Goal: Task Accomplishment & Management: Complete application form

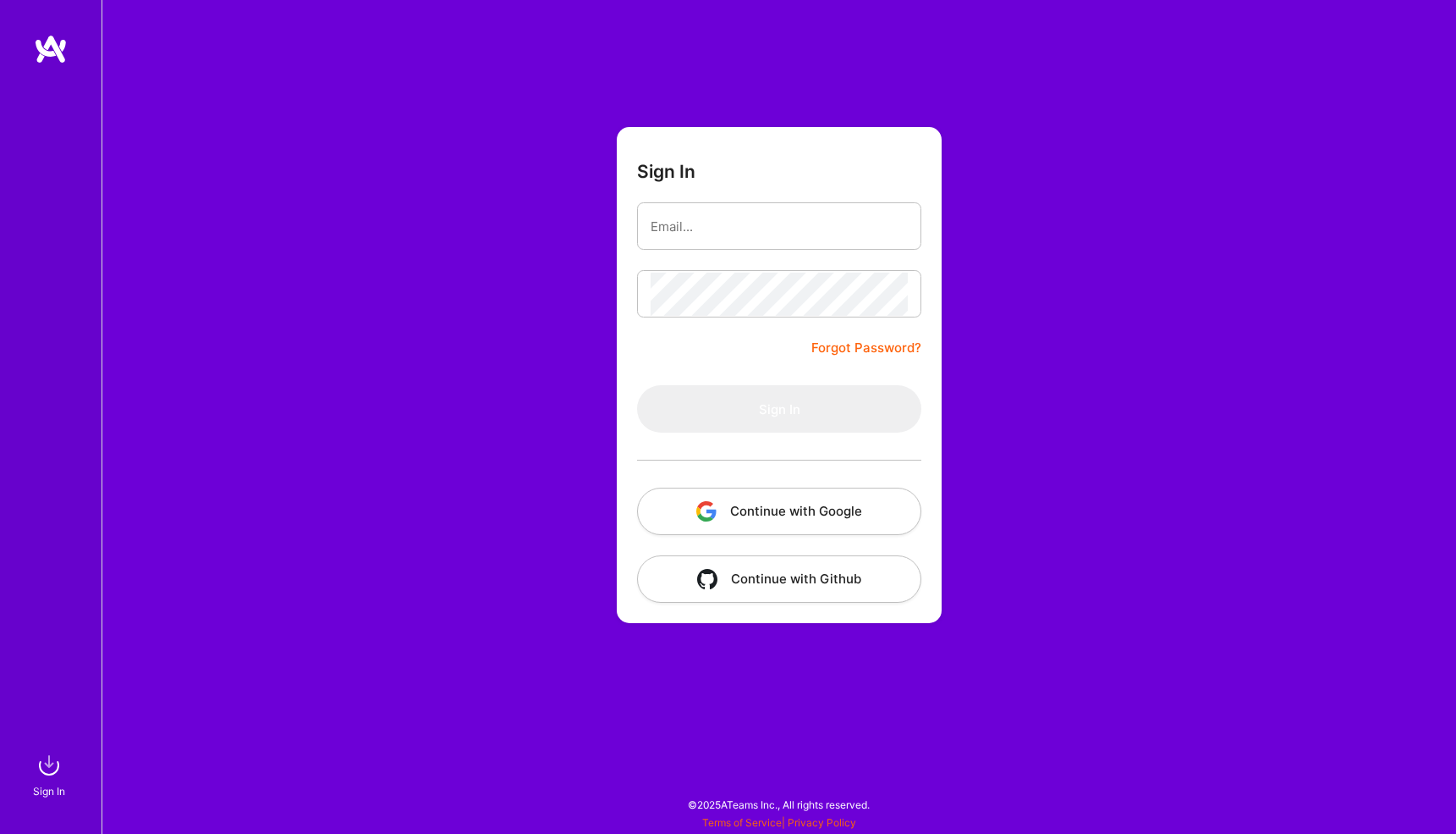
type input "[EMAIL_ADDRESS][DOMAIN_NAME]"
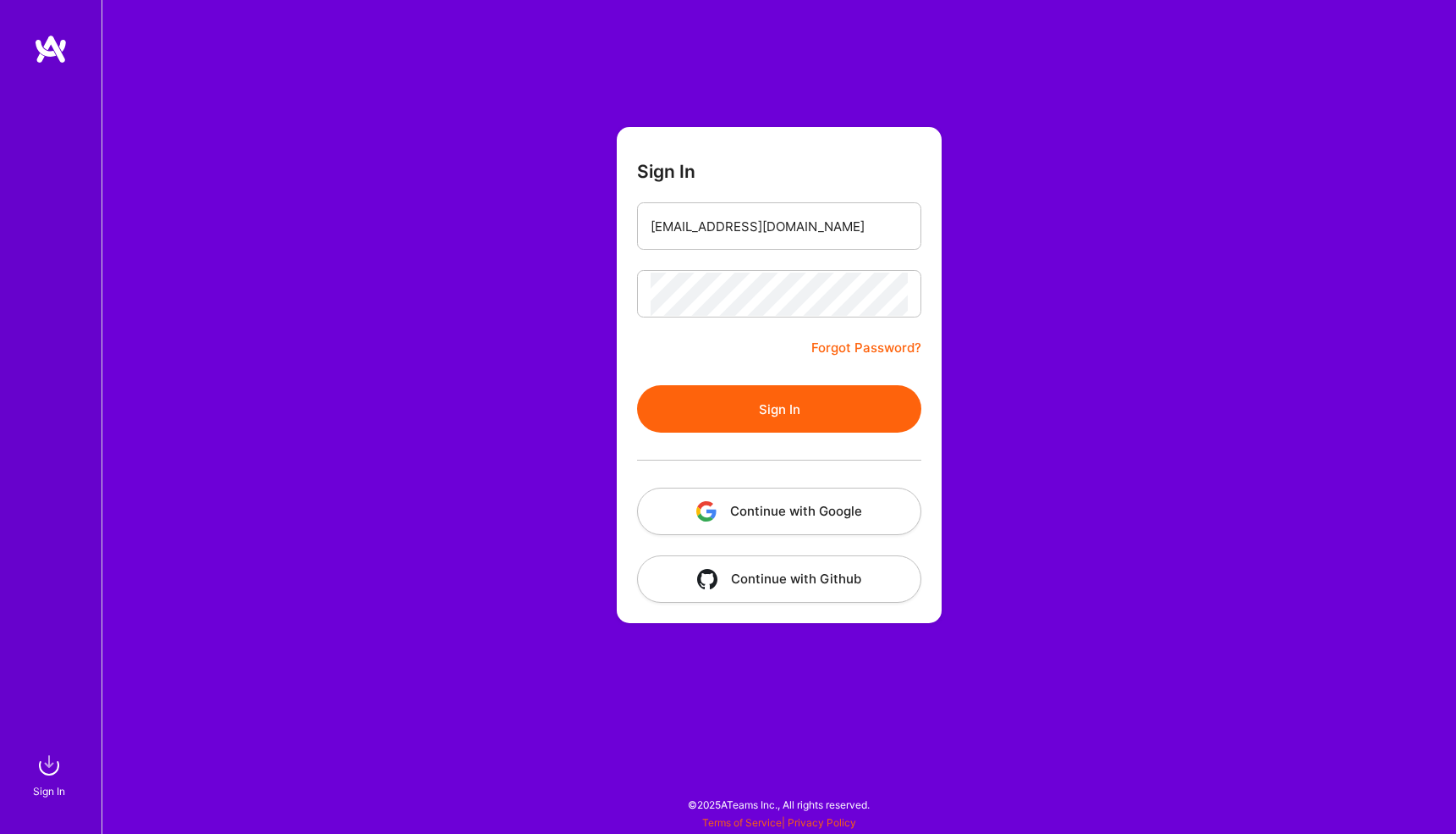
click at [743, 410] on button "Sign In" at bounding box center [780, 408] width 285 height 48
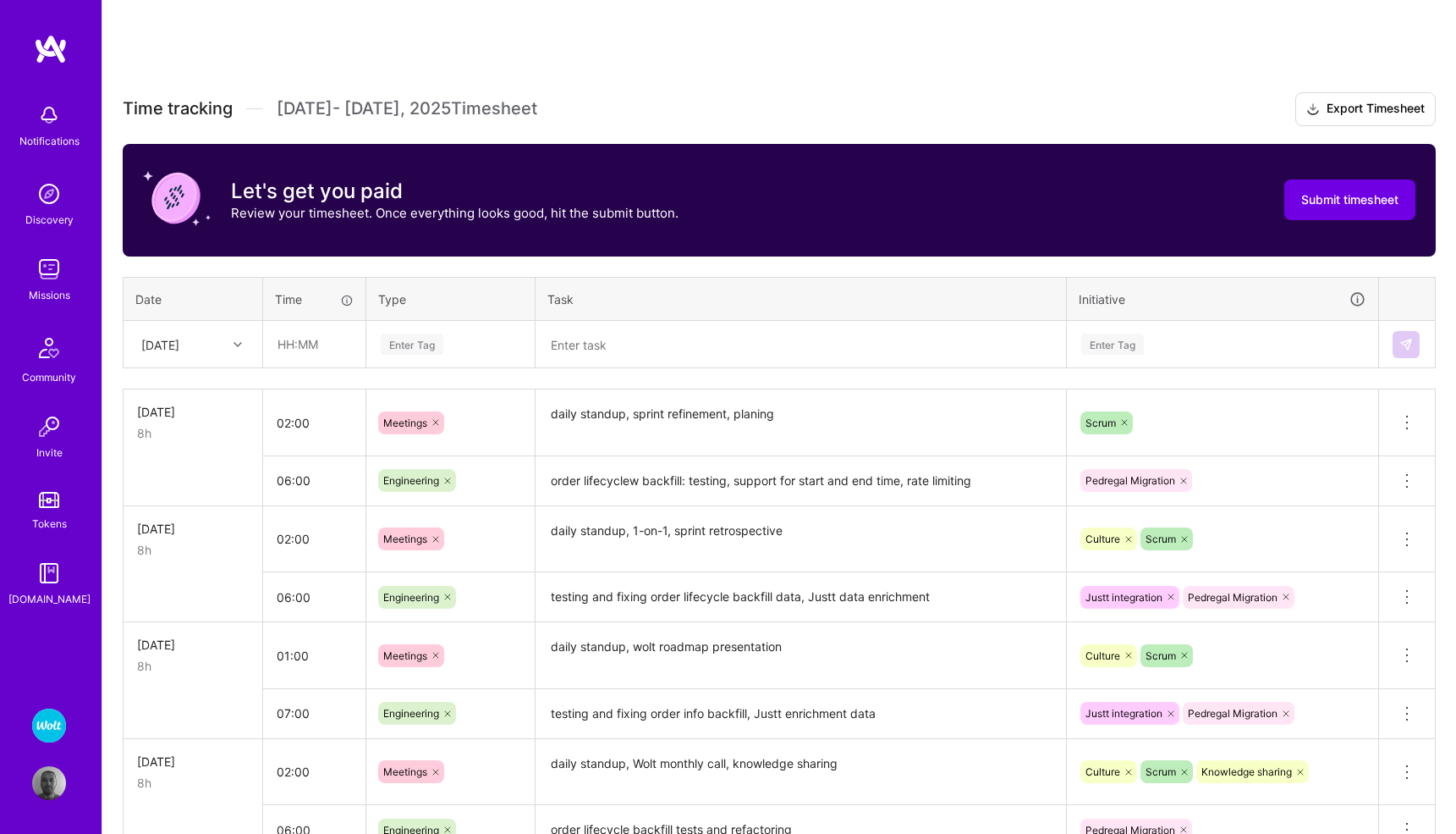
scroll to position [285, 0]
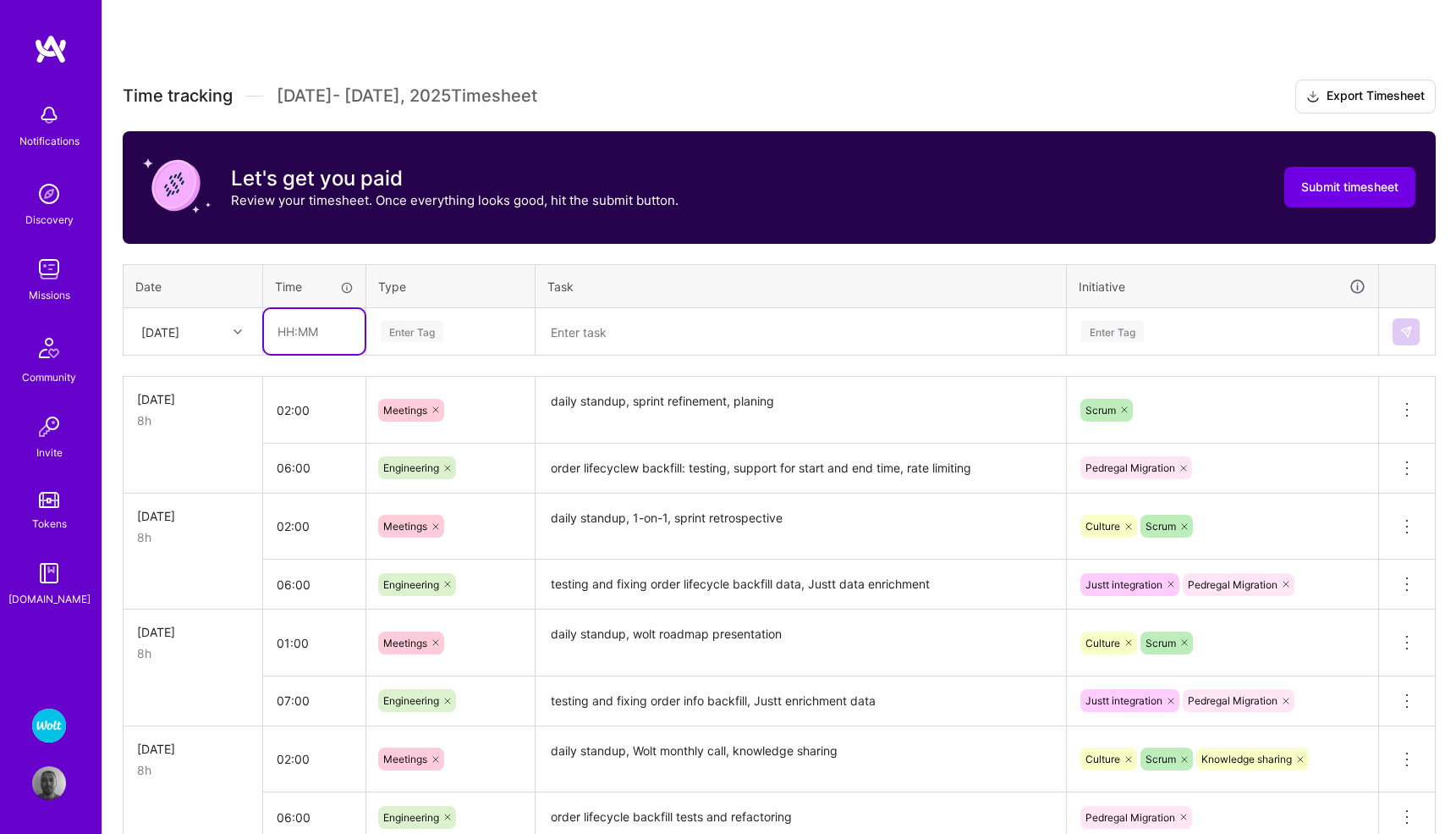
click at [304, 331] on input "text" at bounding box center [315, 331] width 101 height 45
type input "00:30"
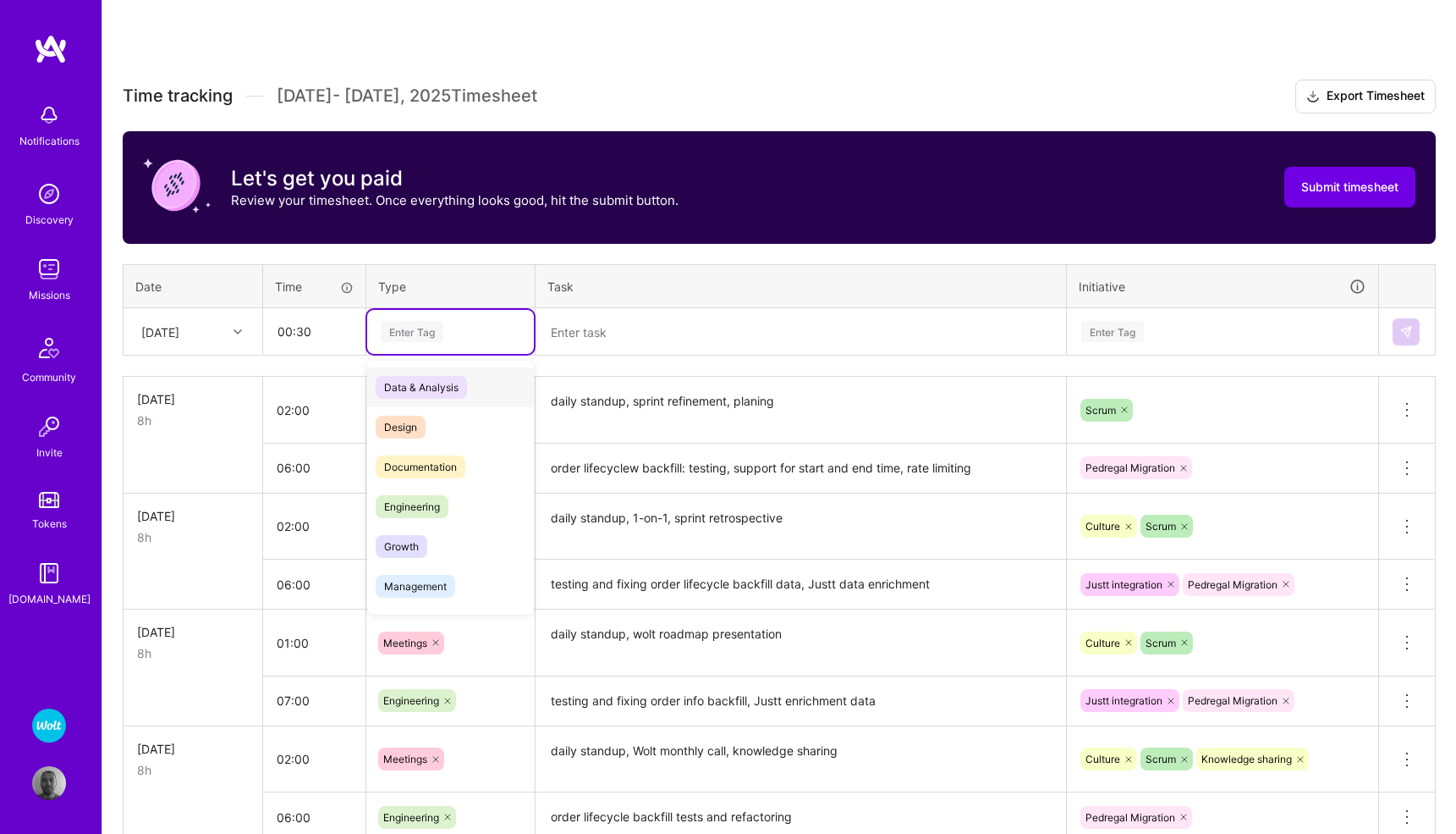
click at [414, 330] on div "Enter Tag" at bounding box center [412, 330] width 62 height 26
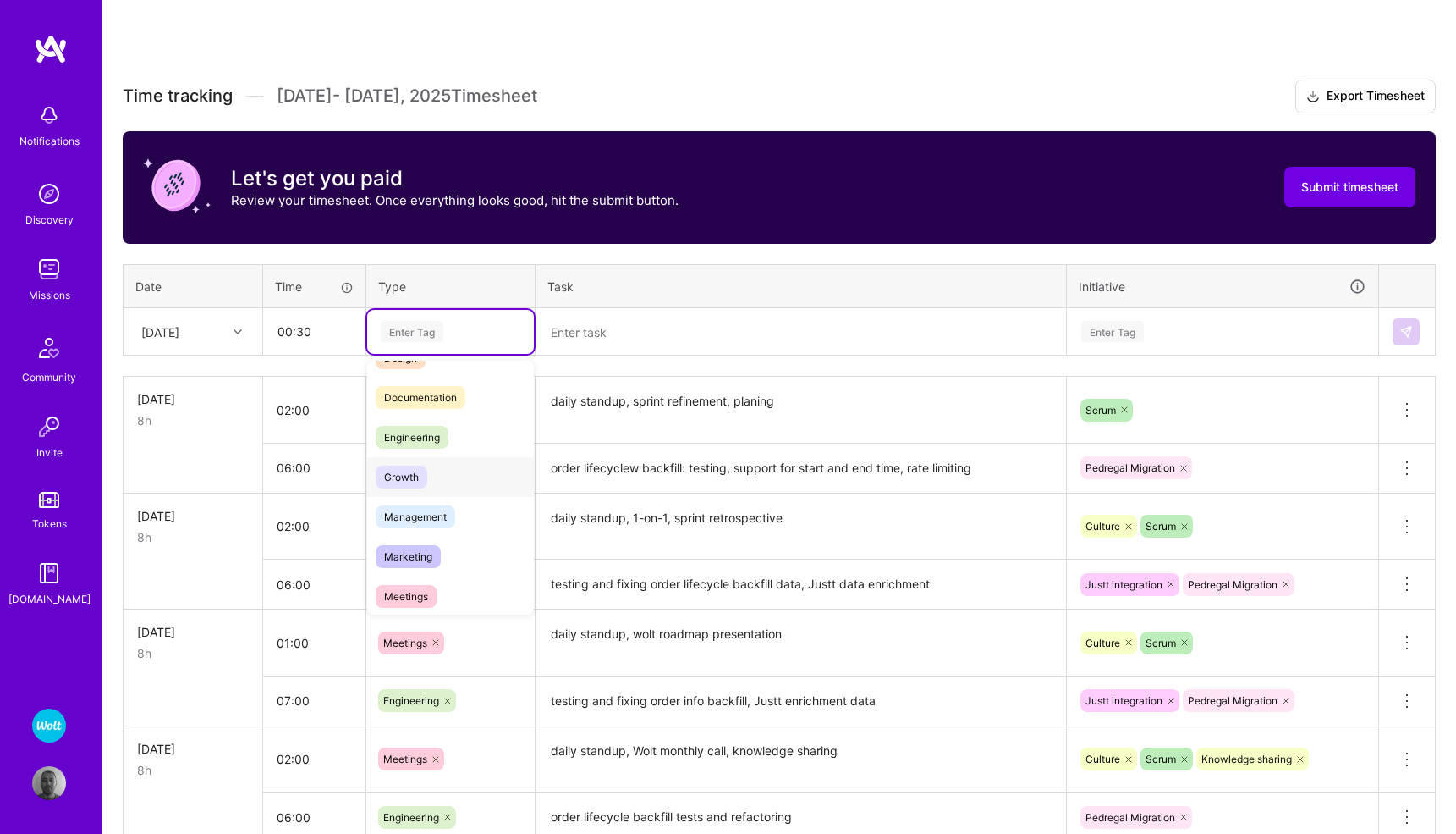
scroll to position [86, 0]
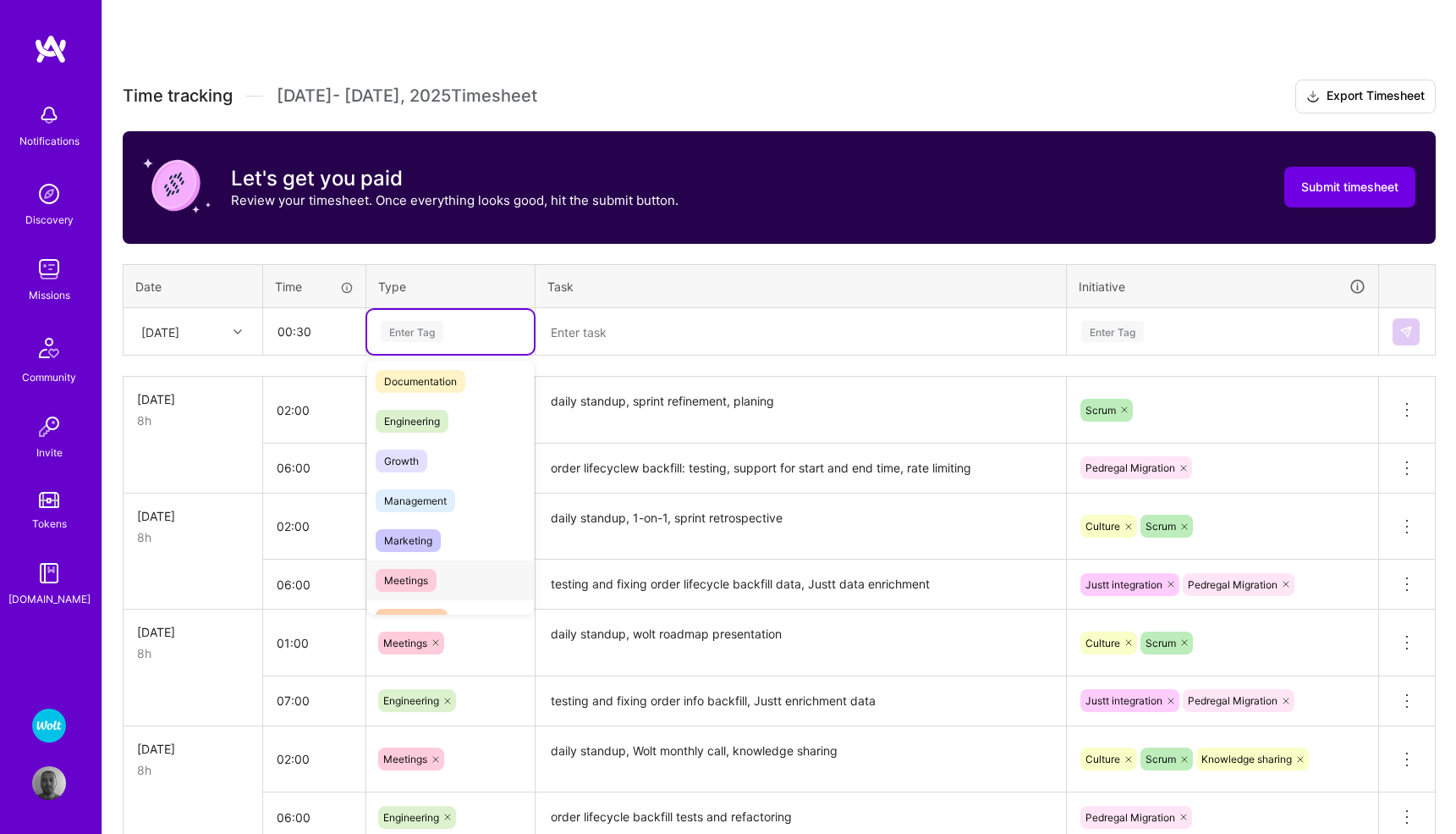
click at [401, 571] on span "Meetings" at bounding box center [406, 580] width 61 height 23
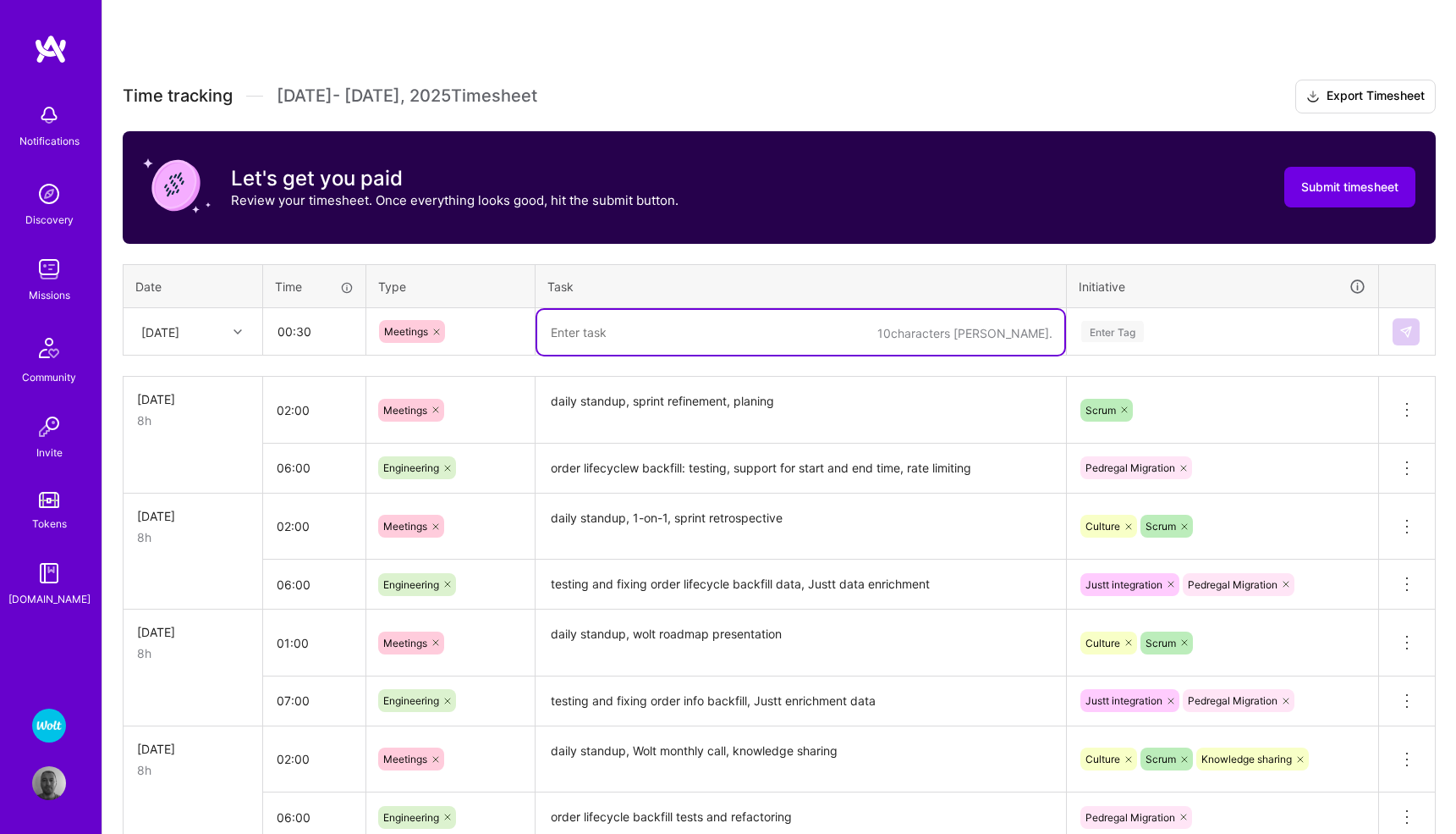
click at [621, 340] on textarea at bounding box center [801, 332] width 527 height 45
type textarea "daily standup"
click at [1108, 337] on div "Enter Tag" at bounding box center [1113, 330] width 62 height 26
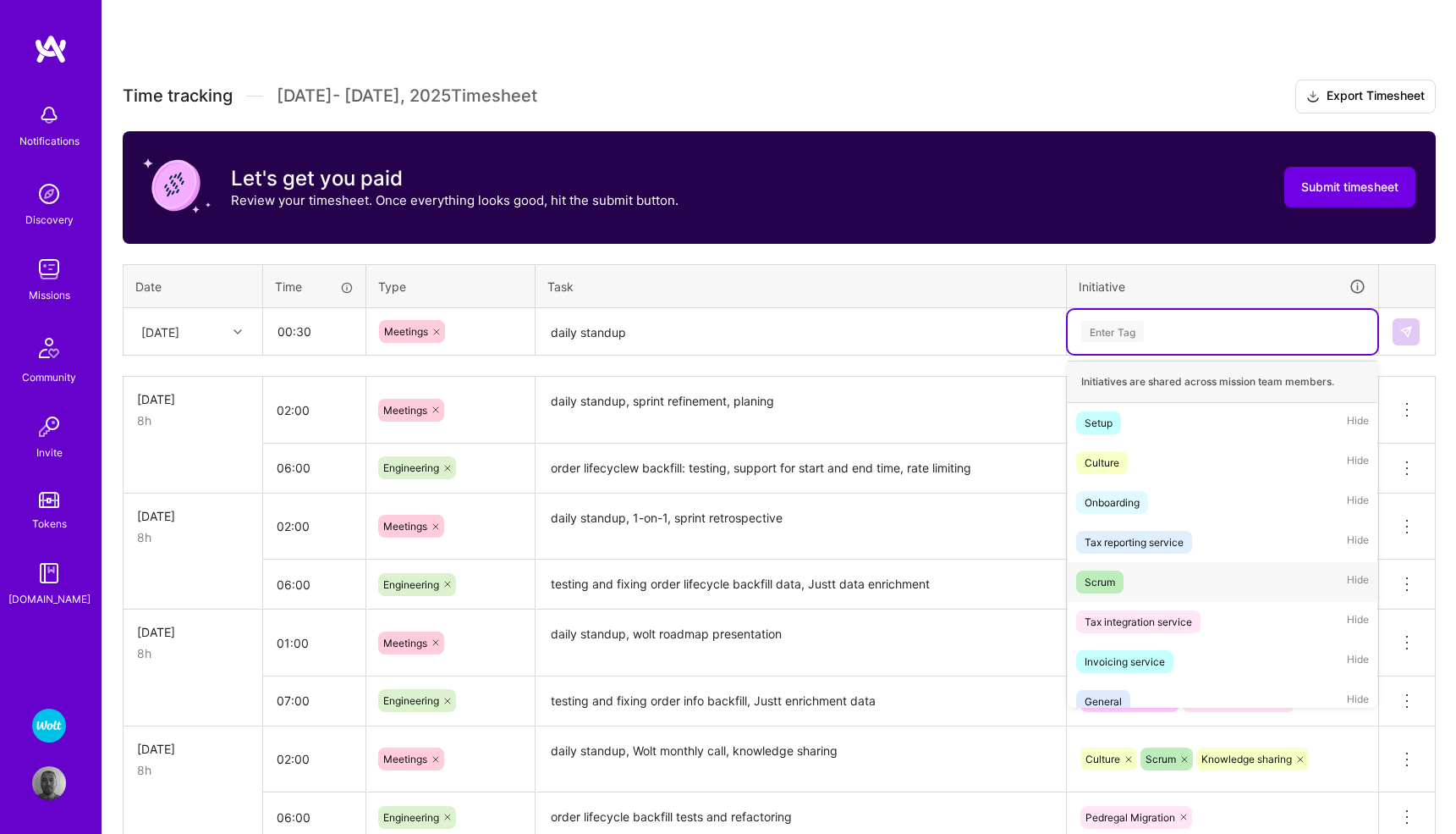
click at [1107, 579] on div "Scrum" at bounding box center [1099, 581] width 30 height 17
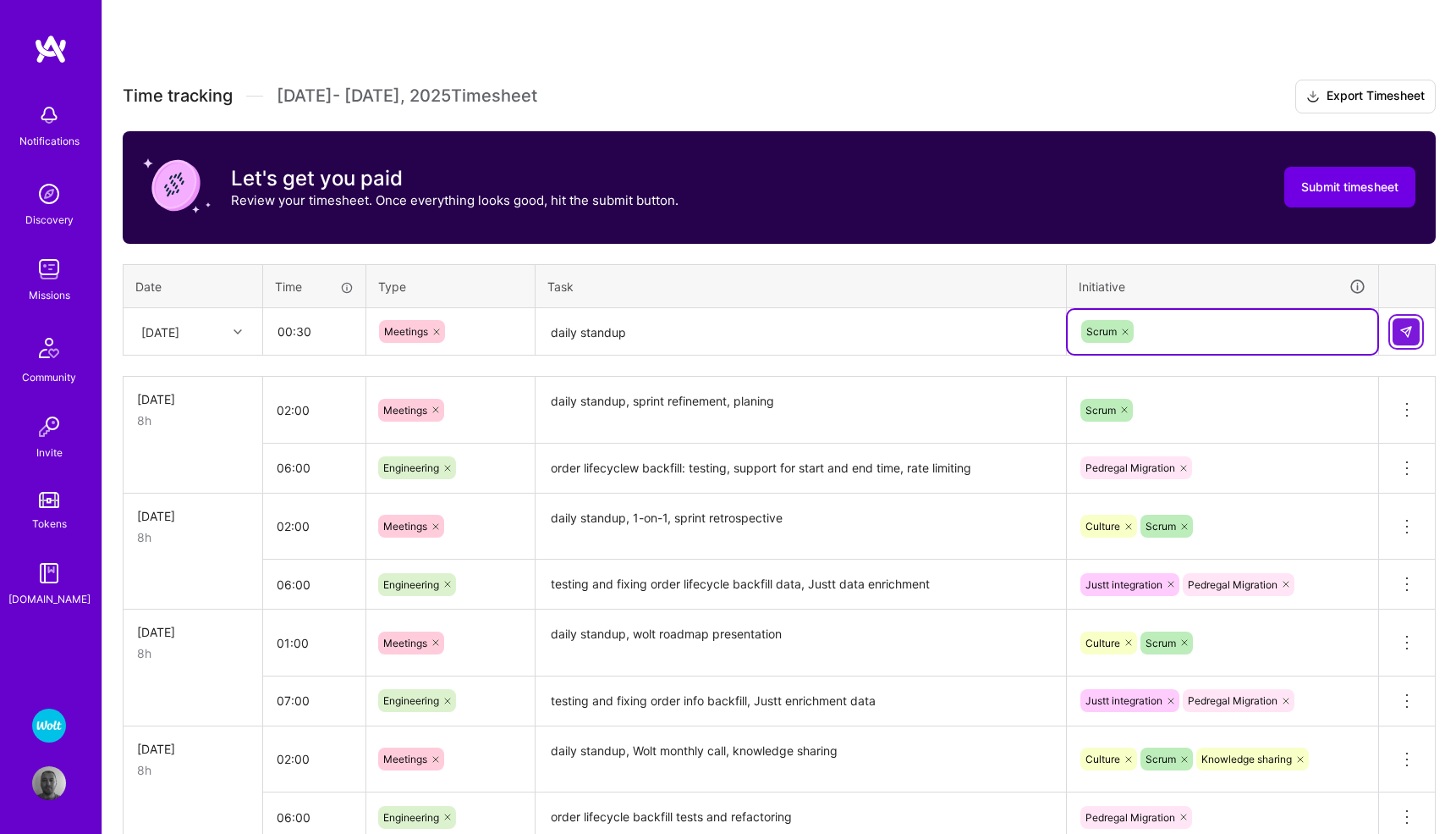
click at [1412, 326] on img at bounding box center [1406, 331] width 14 height 14
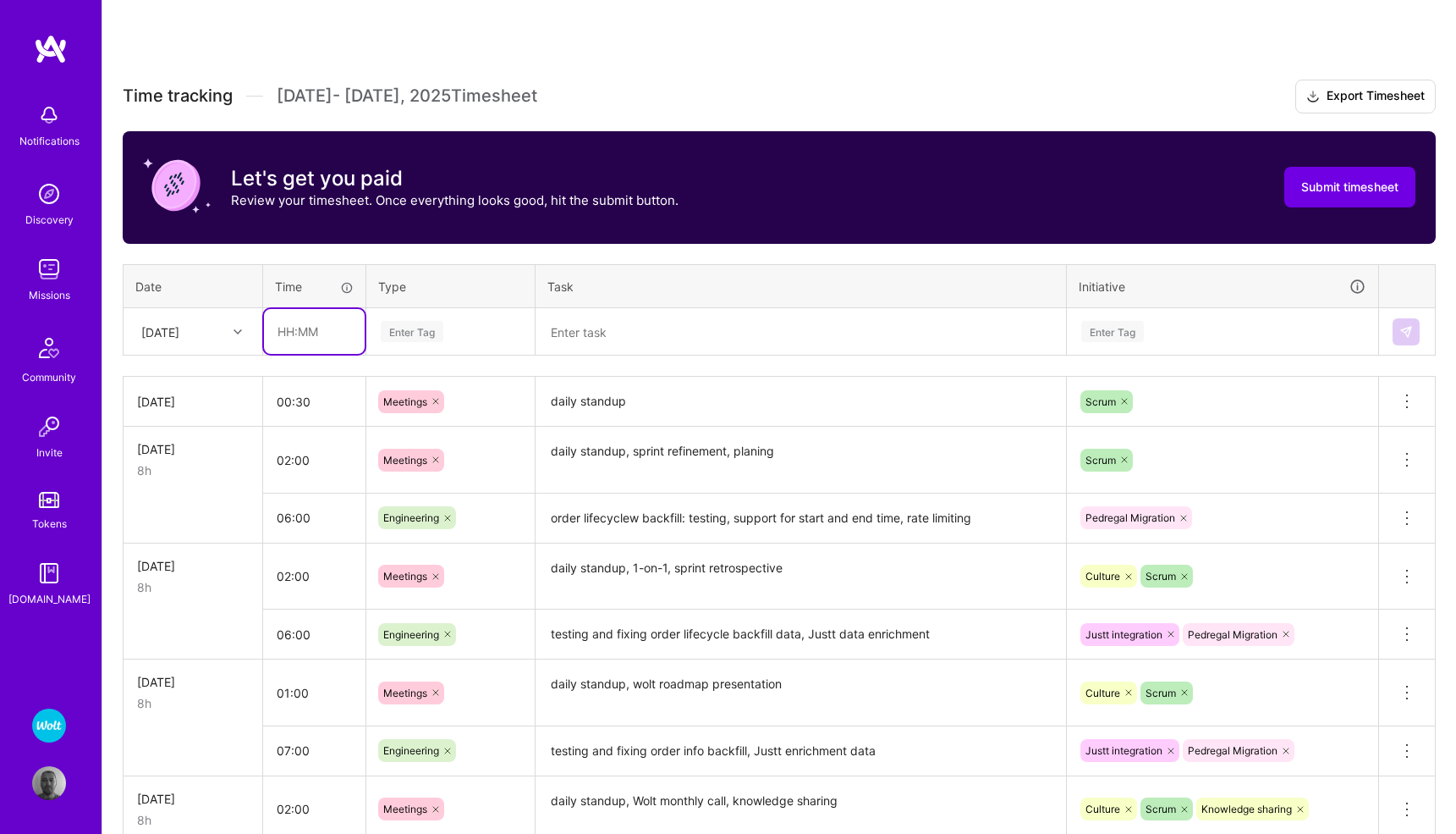
click at [308, 332] on input "text" at bounding box center [315, 331] width 101 height 45
type input "07:30"
click at [410, 329] on div "Enter Tag" at bounding box center [412, 330] width 62 height 26
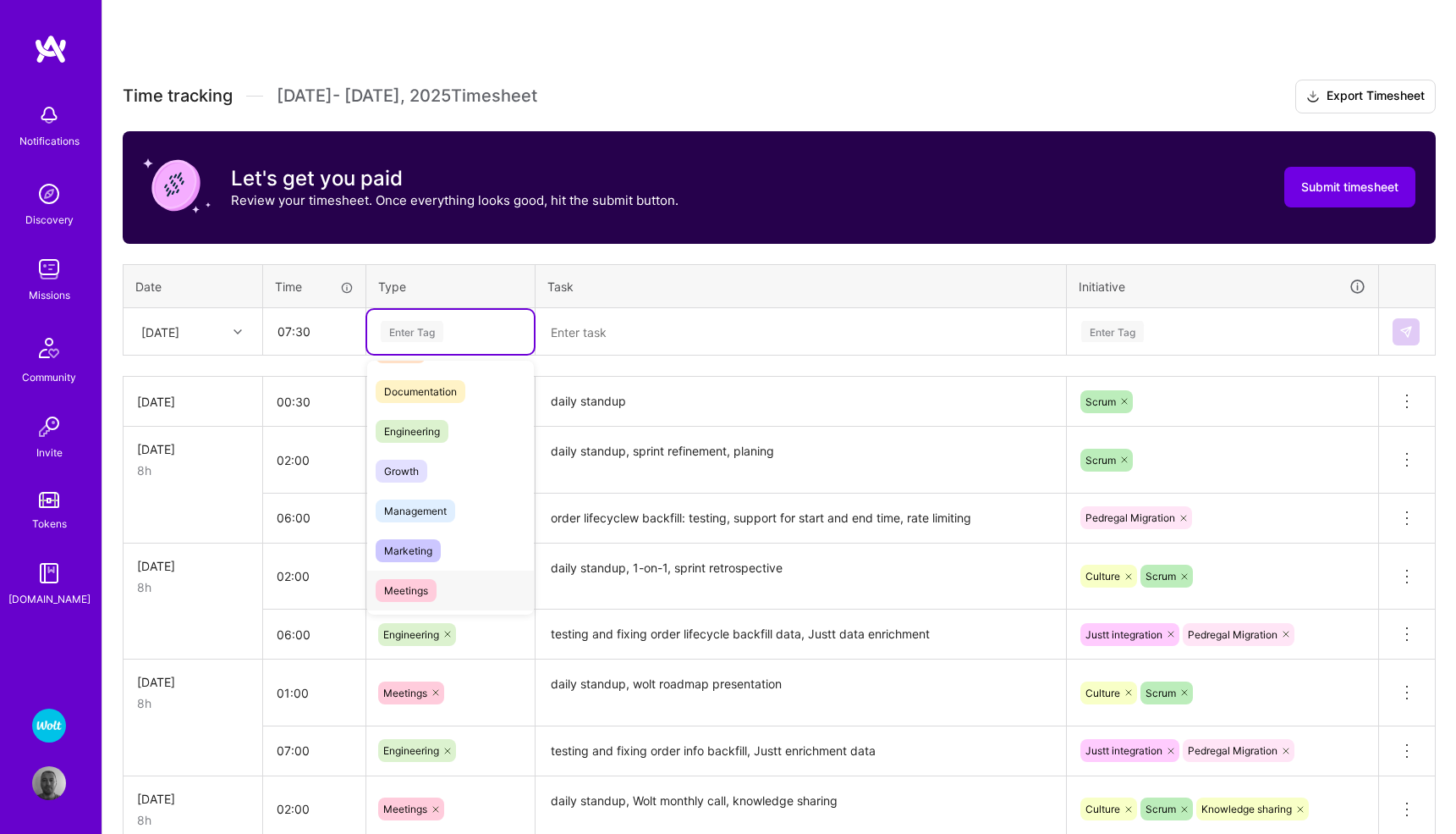
scroll to position [60, 0]
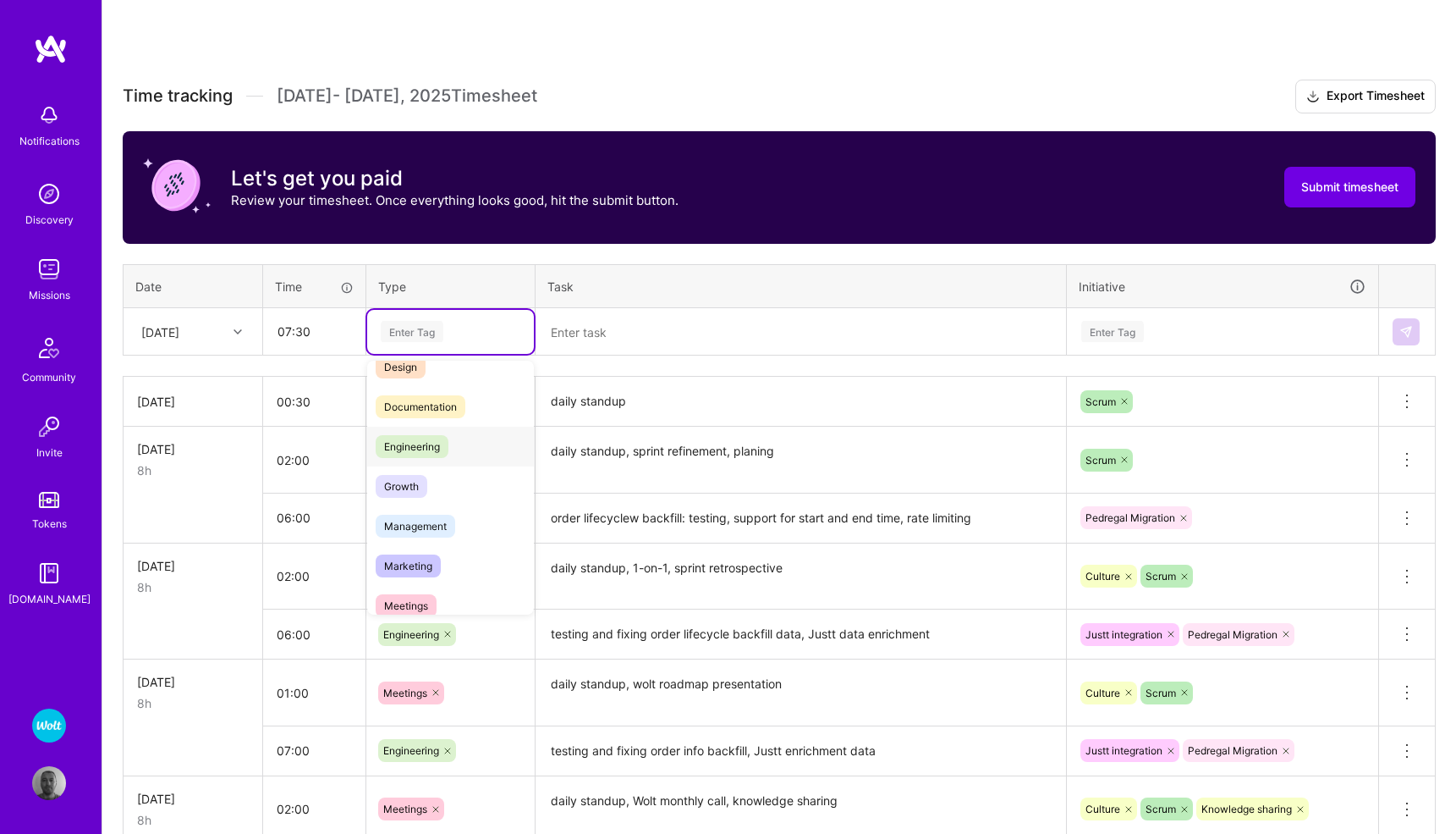
click at [430, 451] on span "Engineering" at bounding box center [412, 447] width 73 height 23
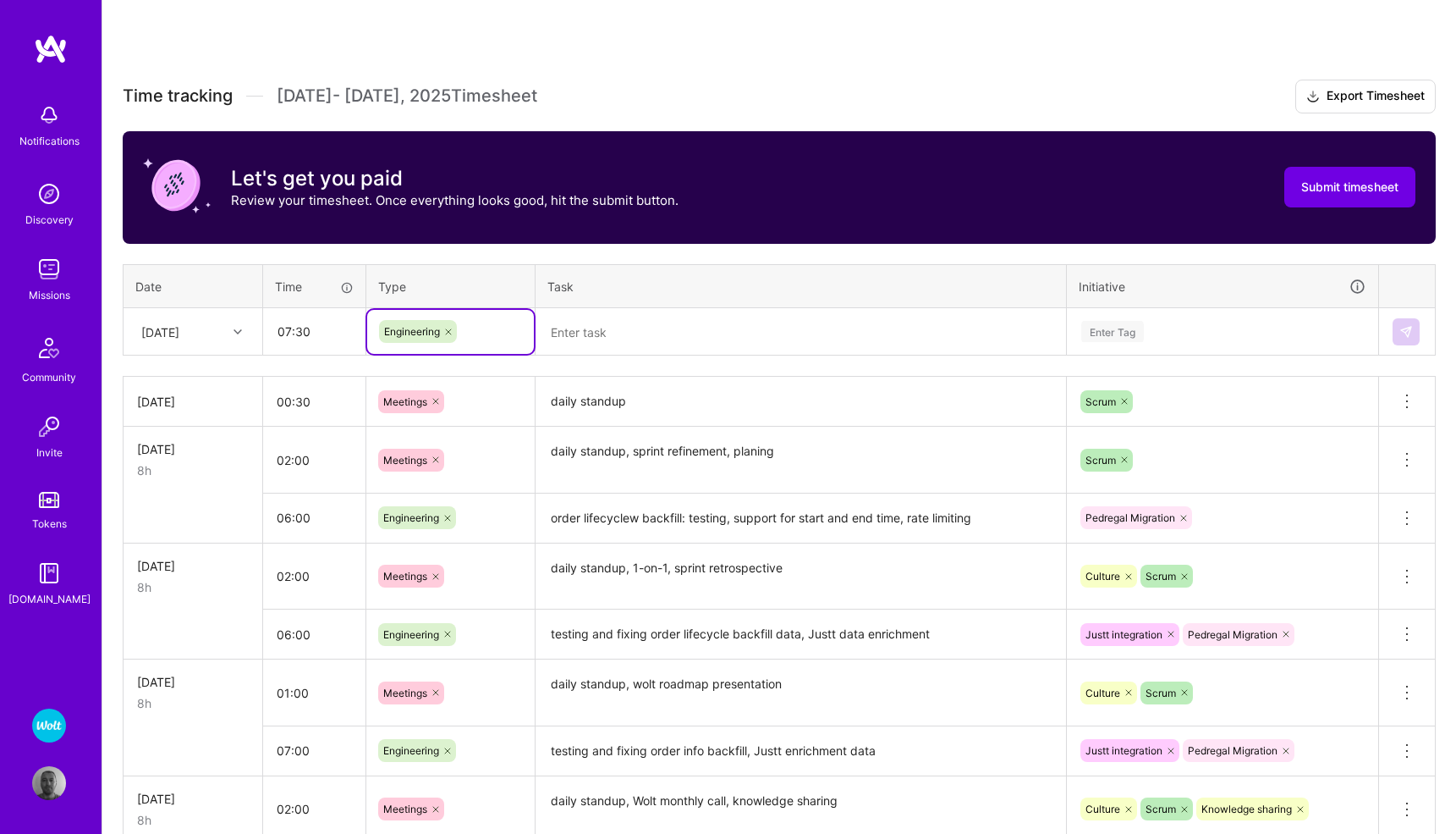
click at [586, 330] on textarea at bounding box center [801, 332] width 527 height 45
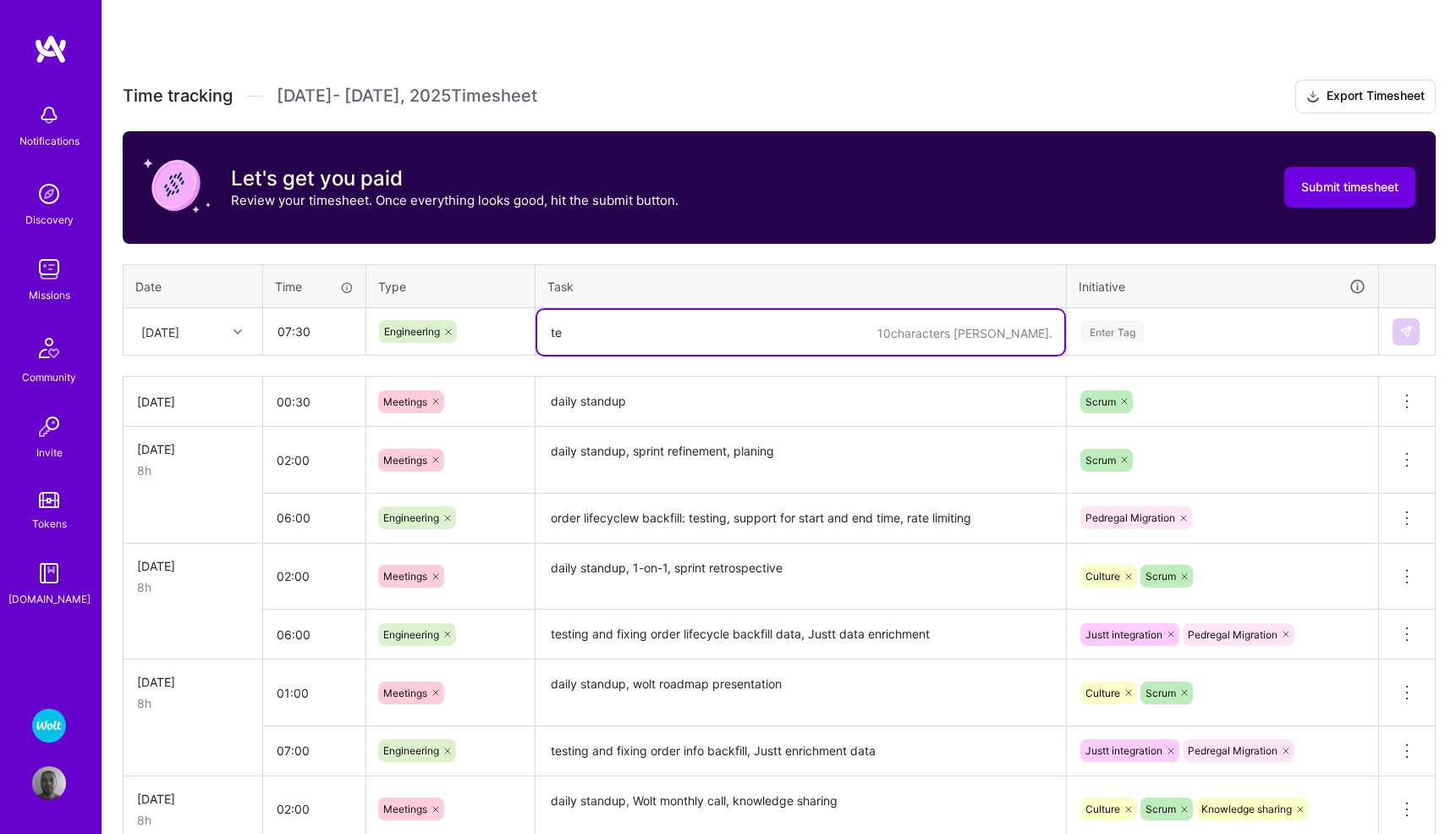
type textarea "t"
type textarea "n"
type textarea "Snowflake configuration for order lifecycle backfill, Justt data enrichment log…"
click at [1101, 330] on div "Enter Tag" at bounding box center [1113, 330] width 62 height 26
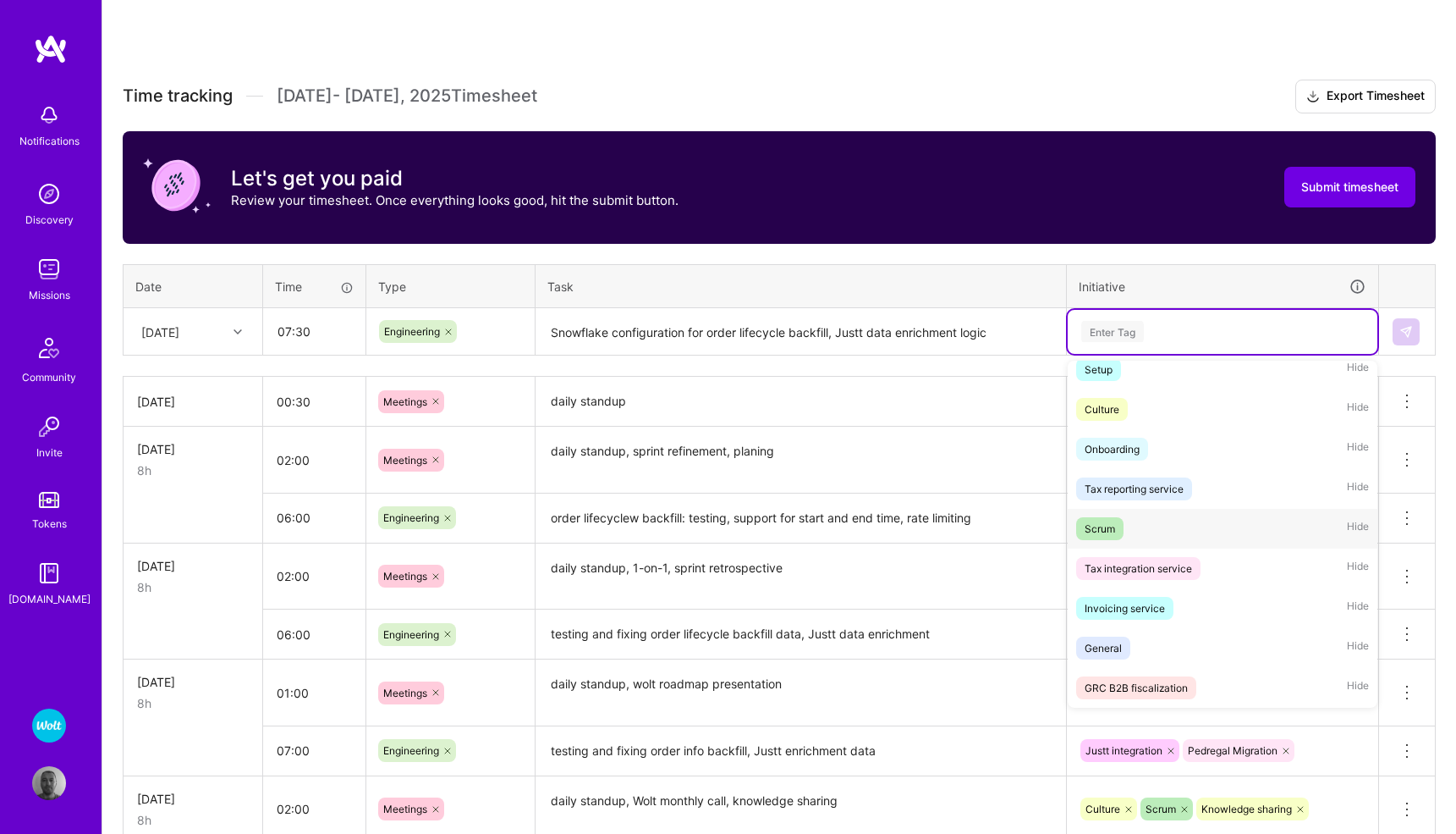
scroll to position [57, 0]
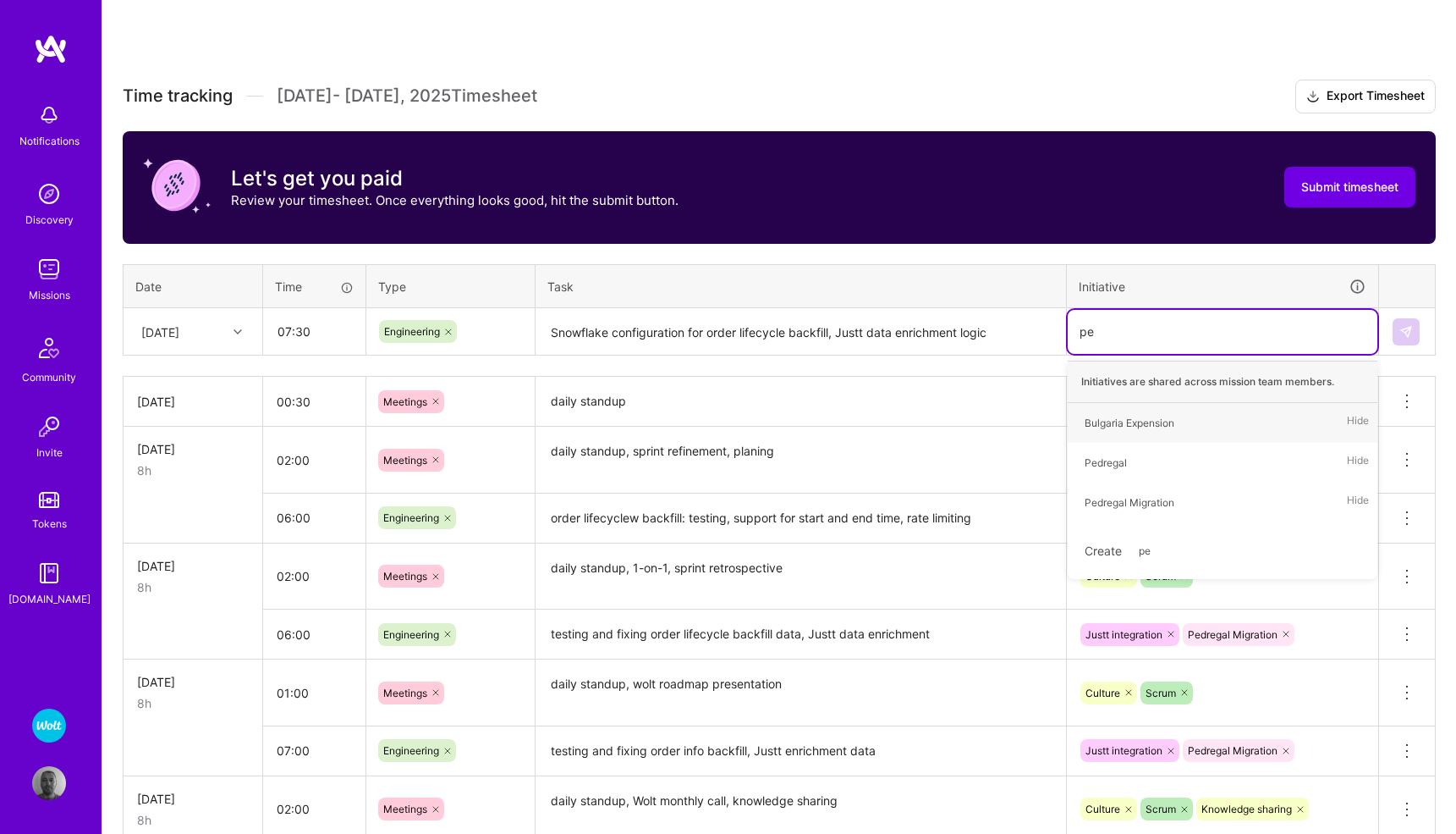
type input "ped"
click at [1149, 454] on div "Pedregal Migration" at bounding box center [1129, 463] width 89 height 17
type input "justt"
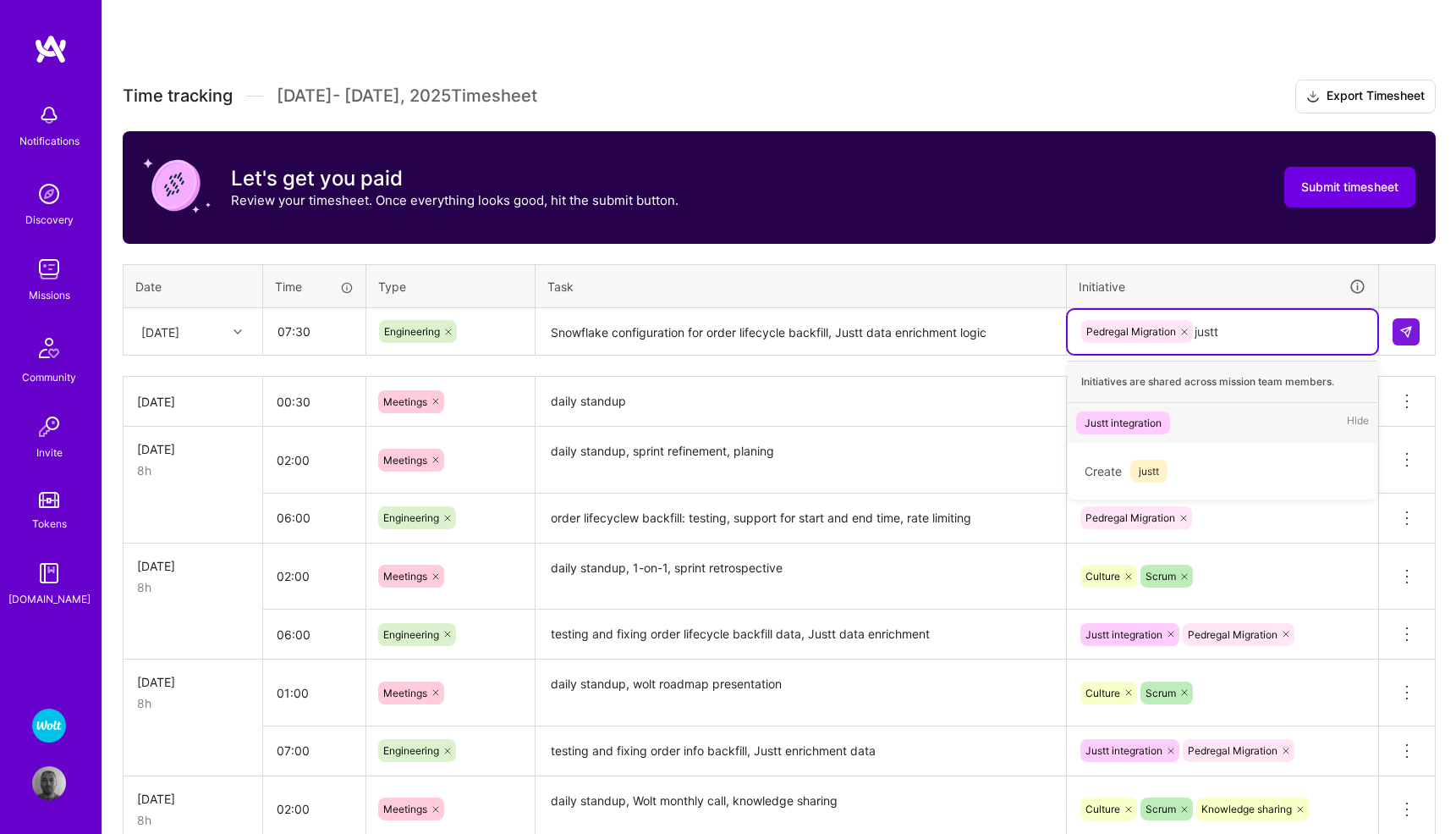
click at [1157, 418] on div "Justt integration" at bounding box center [1123, 423] width 77 height 17
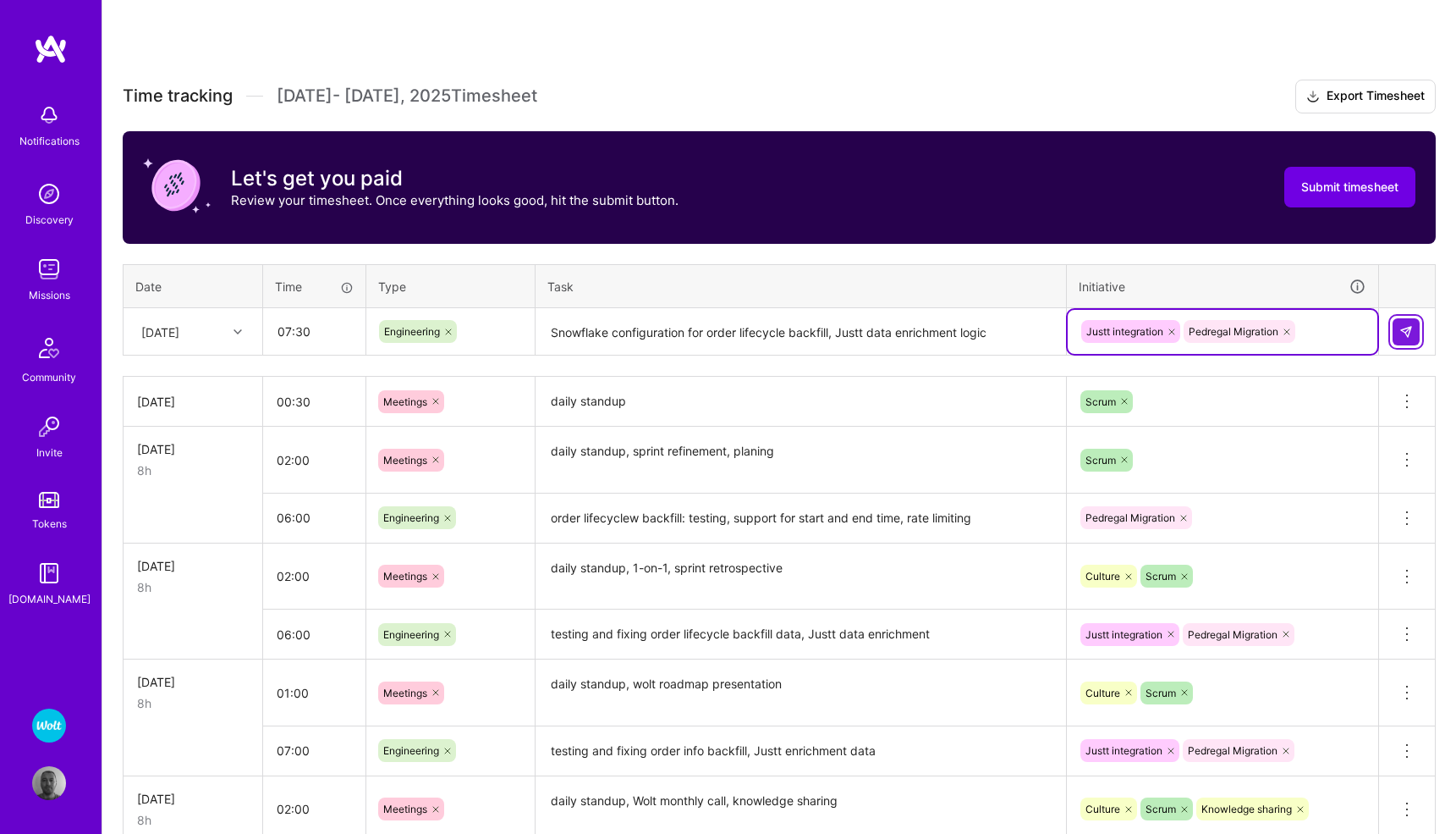
click at [1398, 332] on button at bounding box center [1406, 331] width 27 height 27
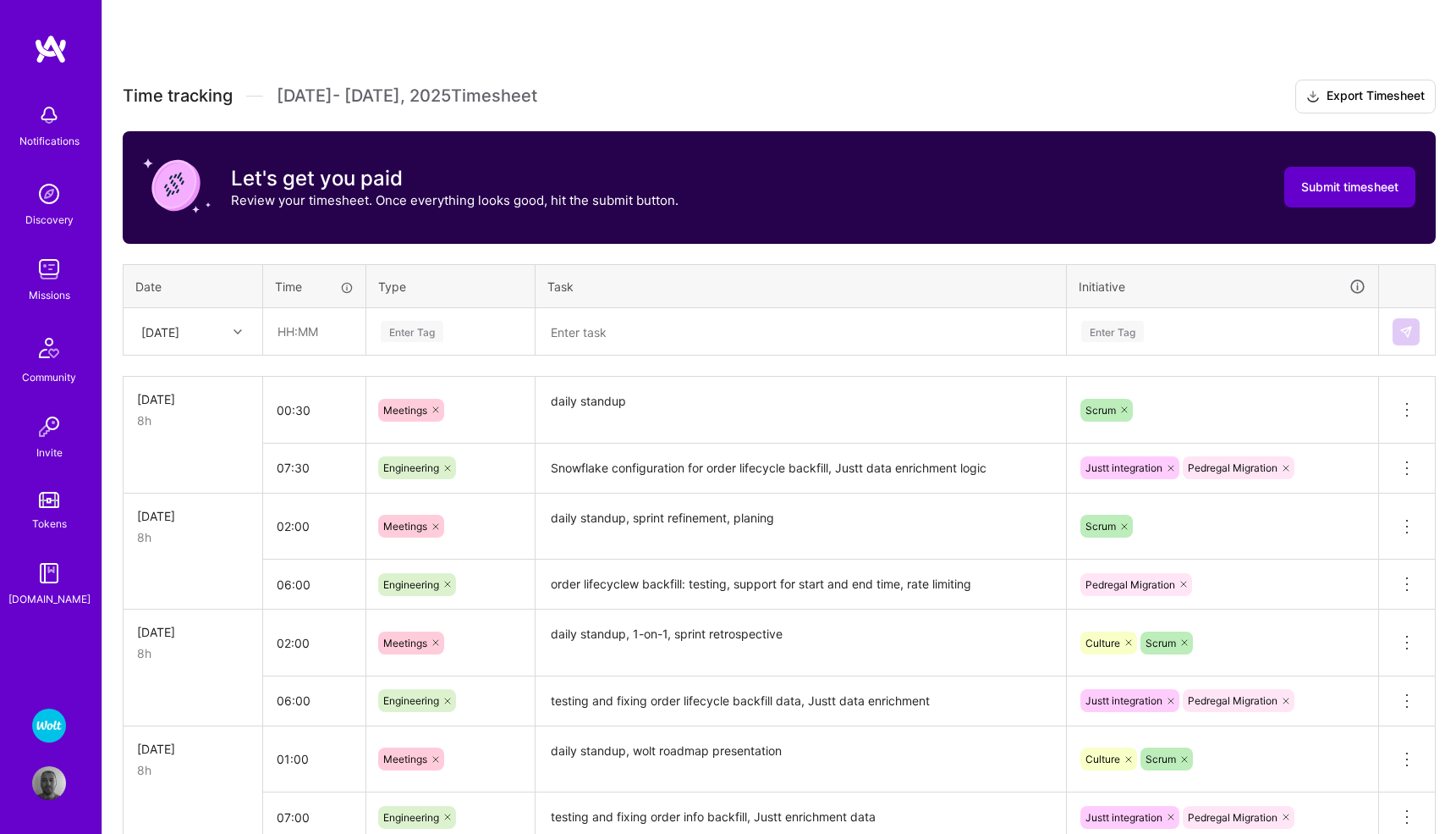
click at [1322, 183] on span "Submit timesheet" at bounding box center [1350, 187] width 97 height 17
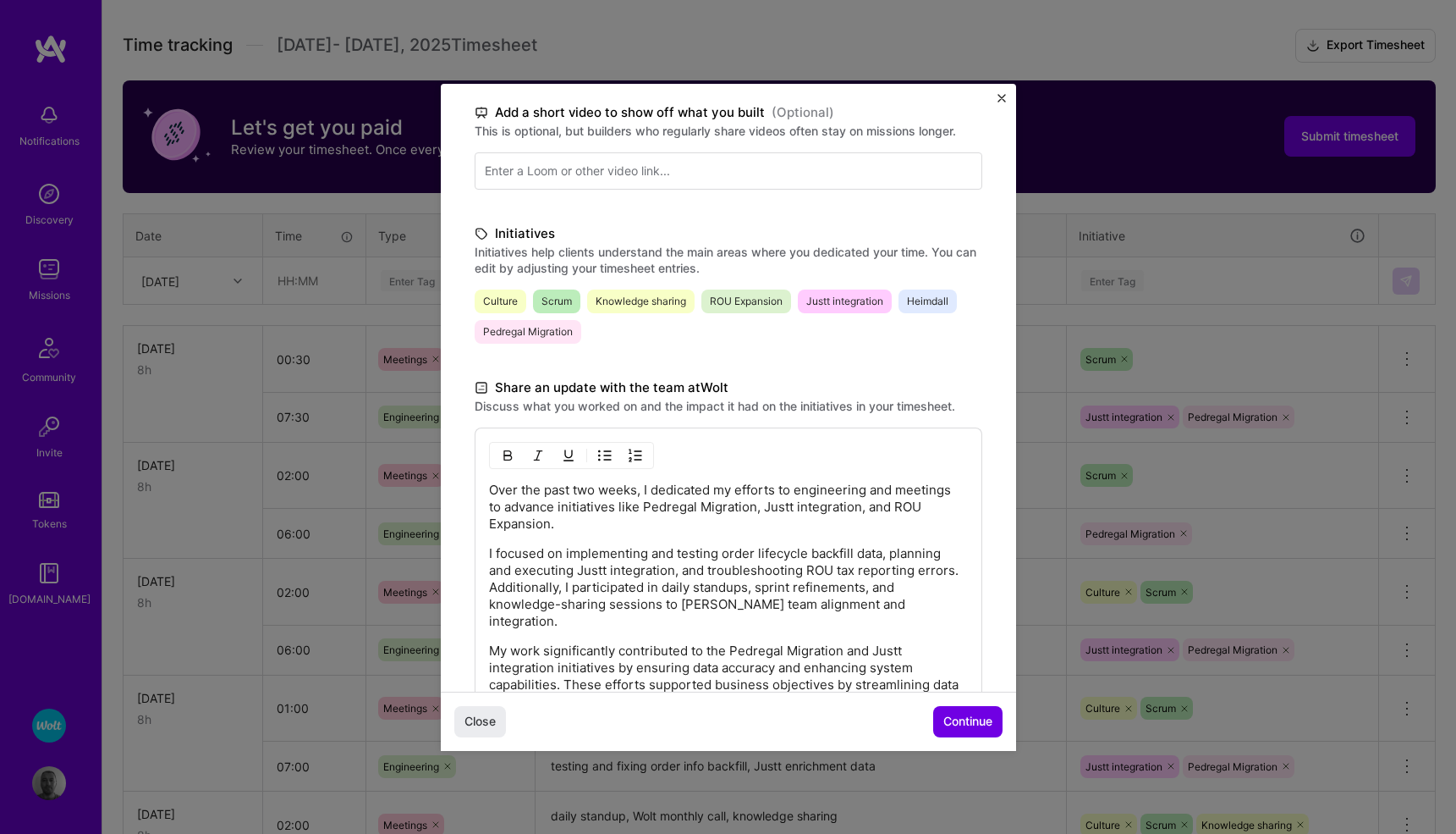
scroll to position [406, 0]
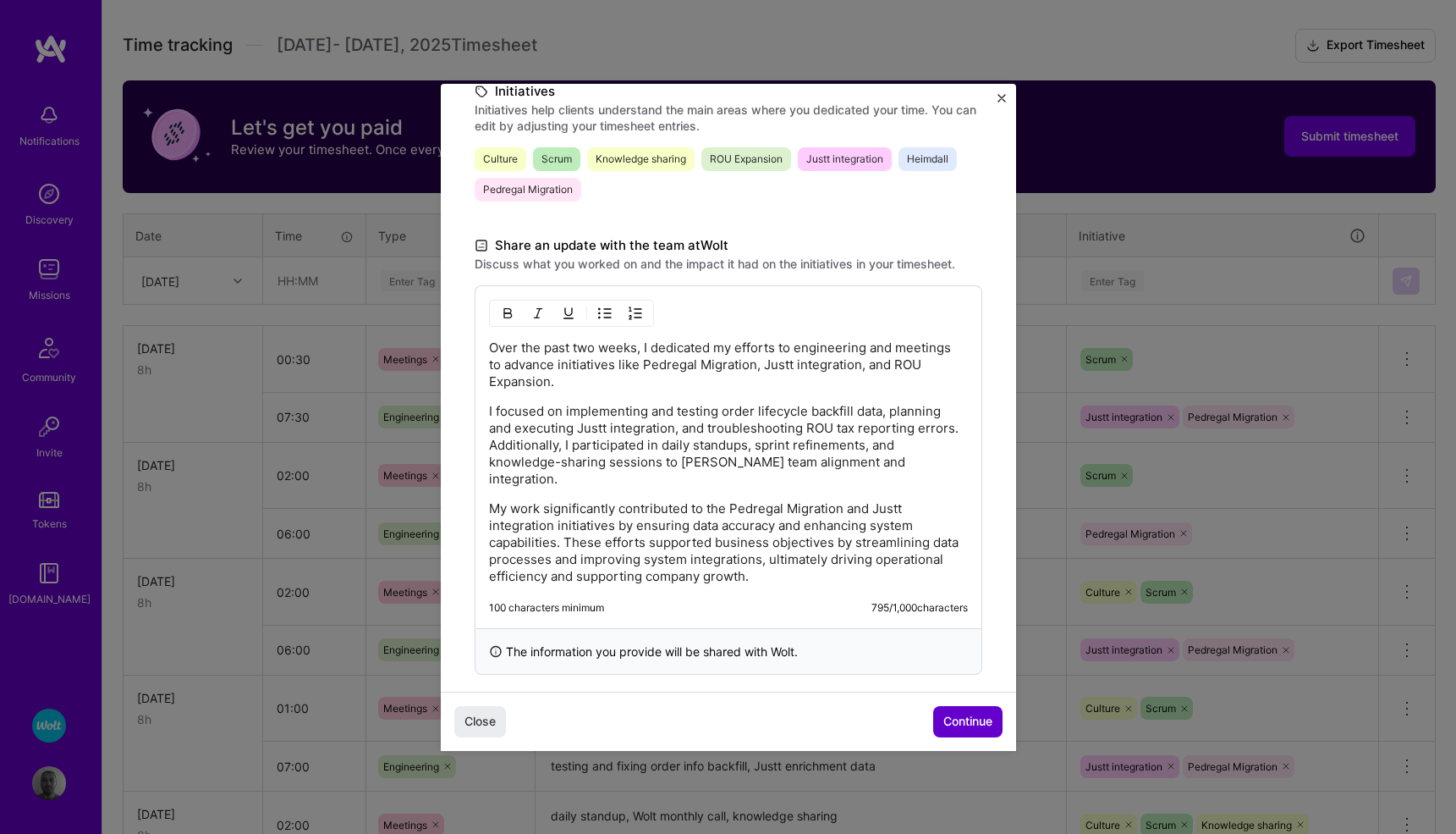
click at [961, 716] on span "Continue" at bounding box center [968, 720] width 50 height 17
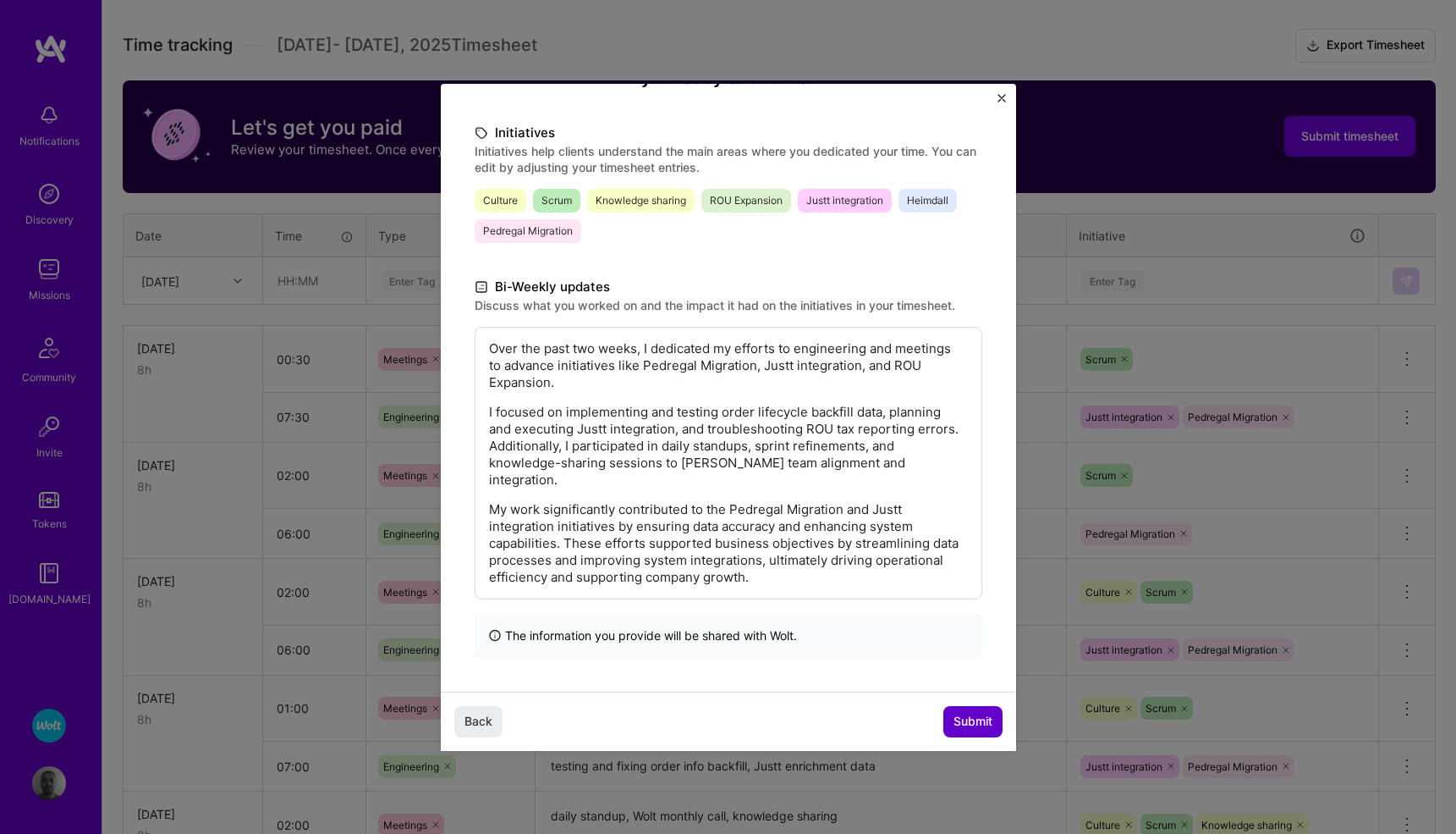
scroll to position [179, 0]
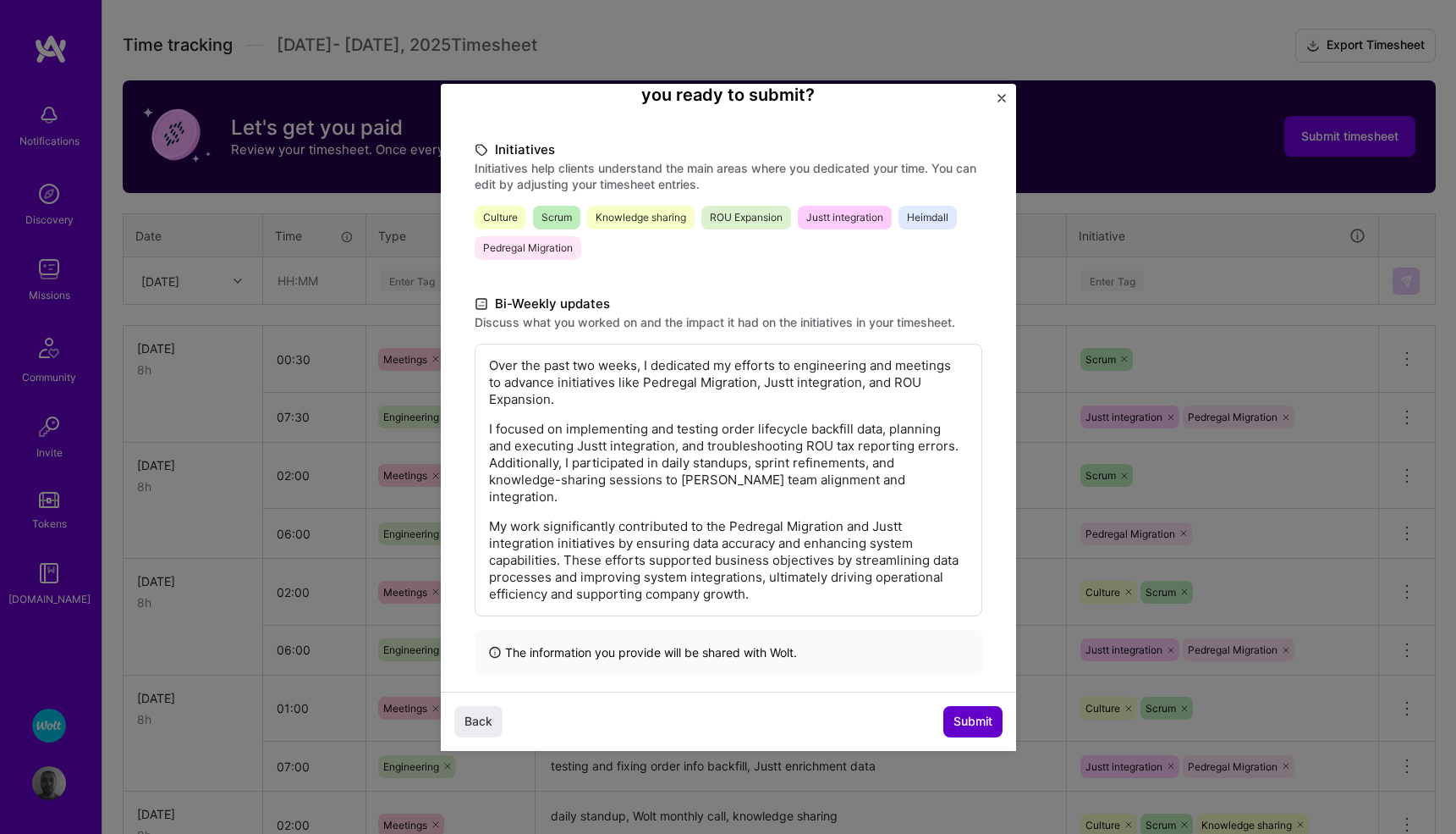
click at [961, 716] on span "Submit" at bounding box center [973, 720] width 39 height 17
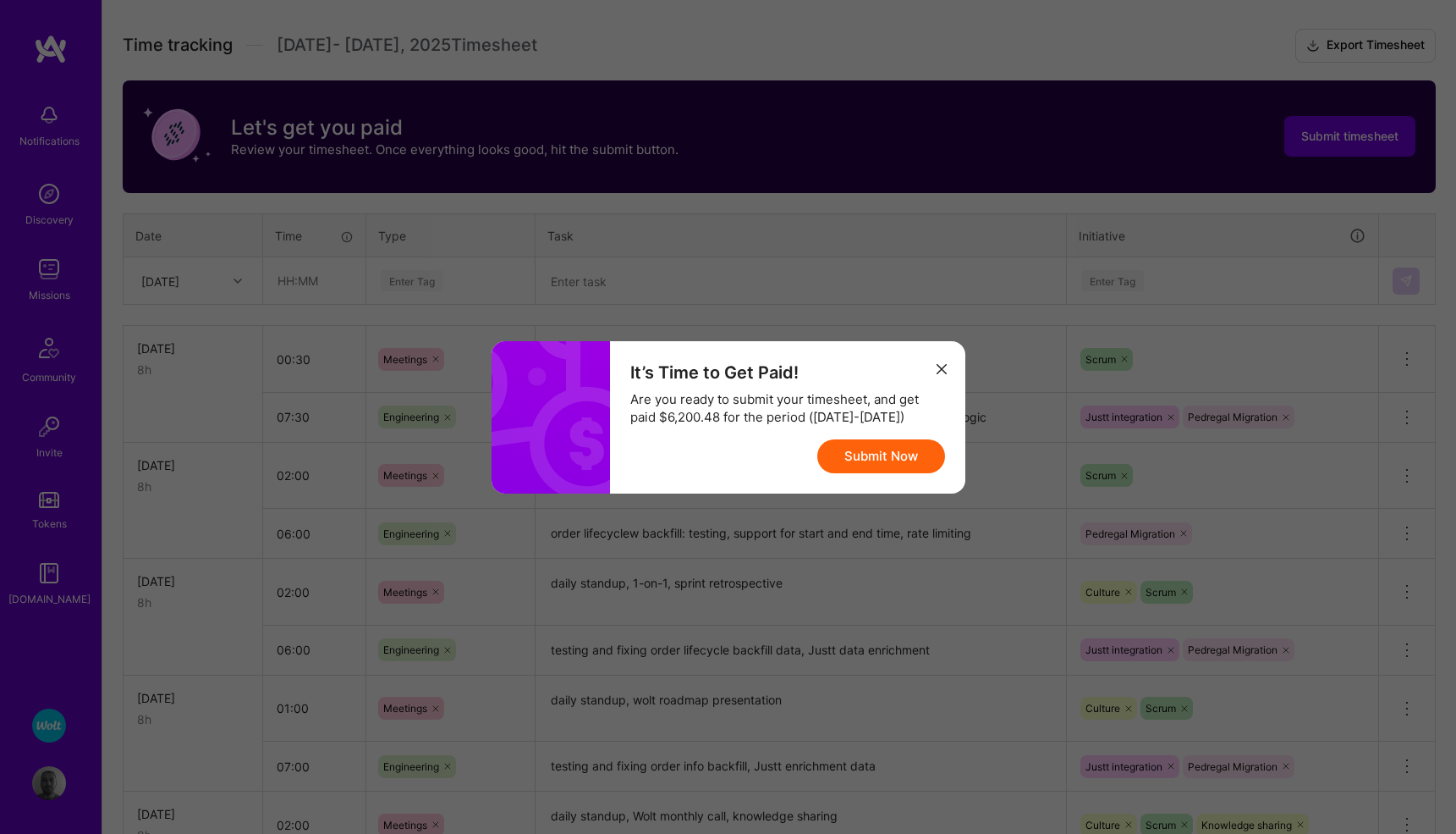
click at [876, 458] on button "Submit Now" at bounding box center [881, 456] width 127 height 34
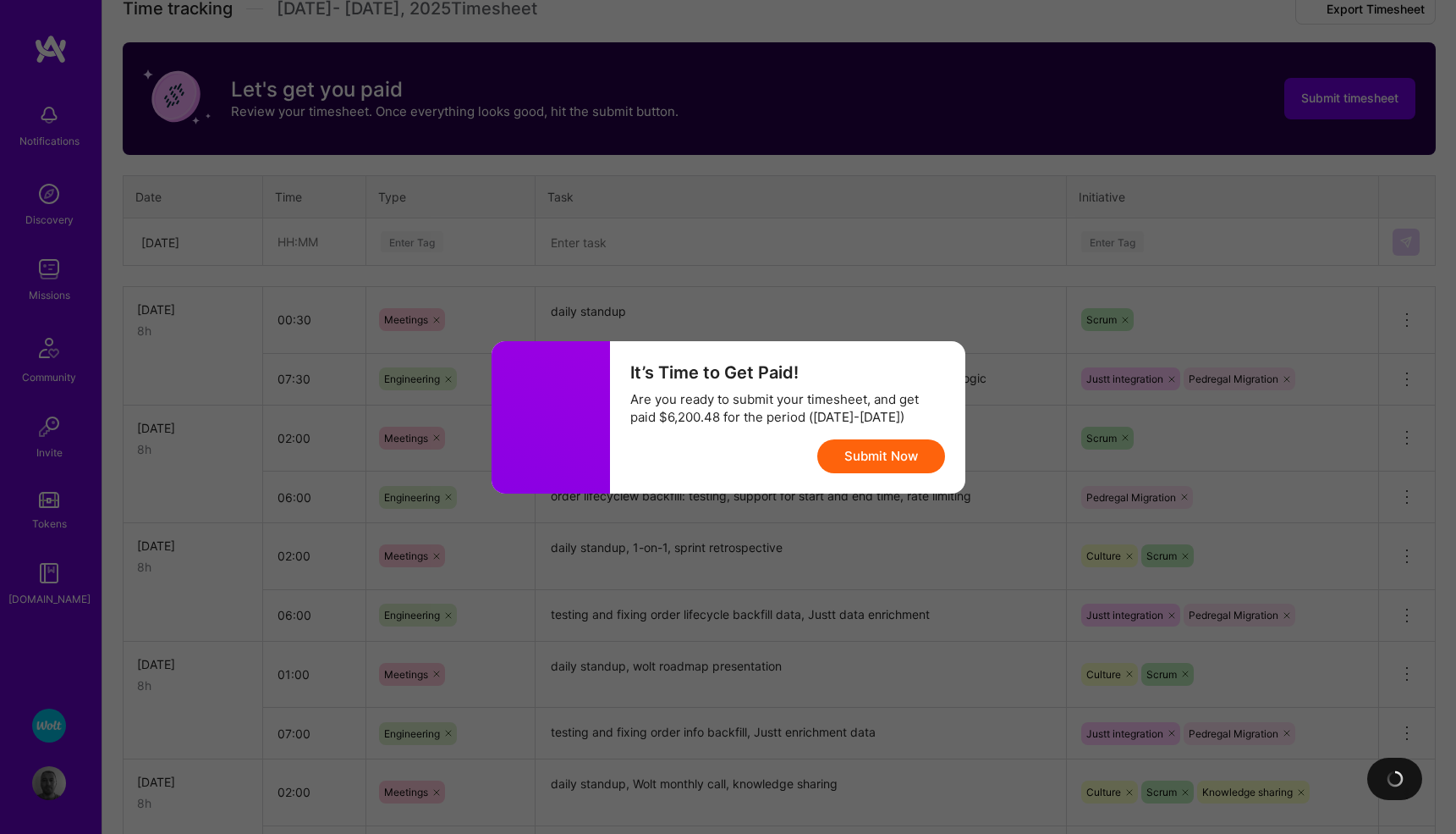
scroll to position [0, 0]
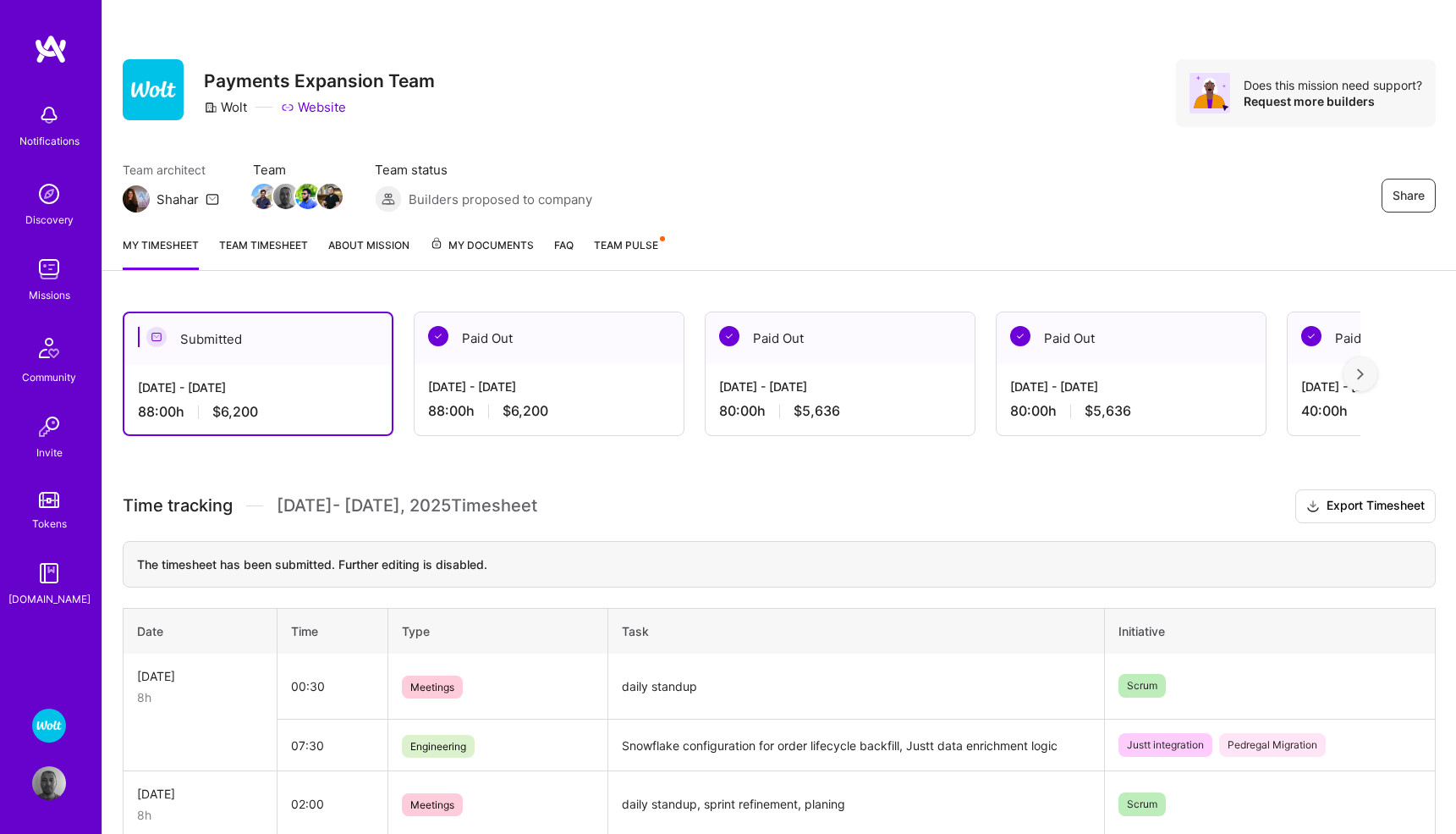
click at [645, 246] on span "Team Pulse" at bounding box center [626, 245] width 64 height 13
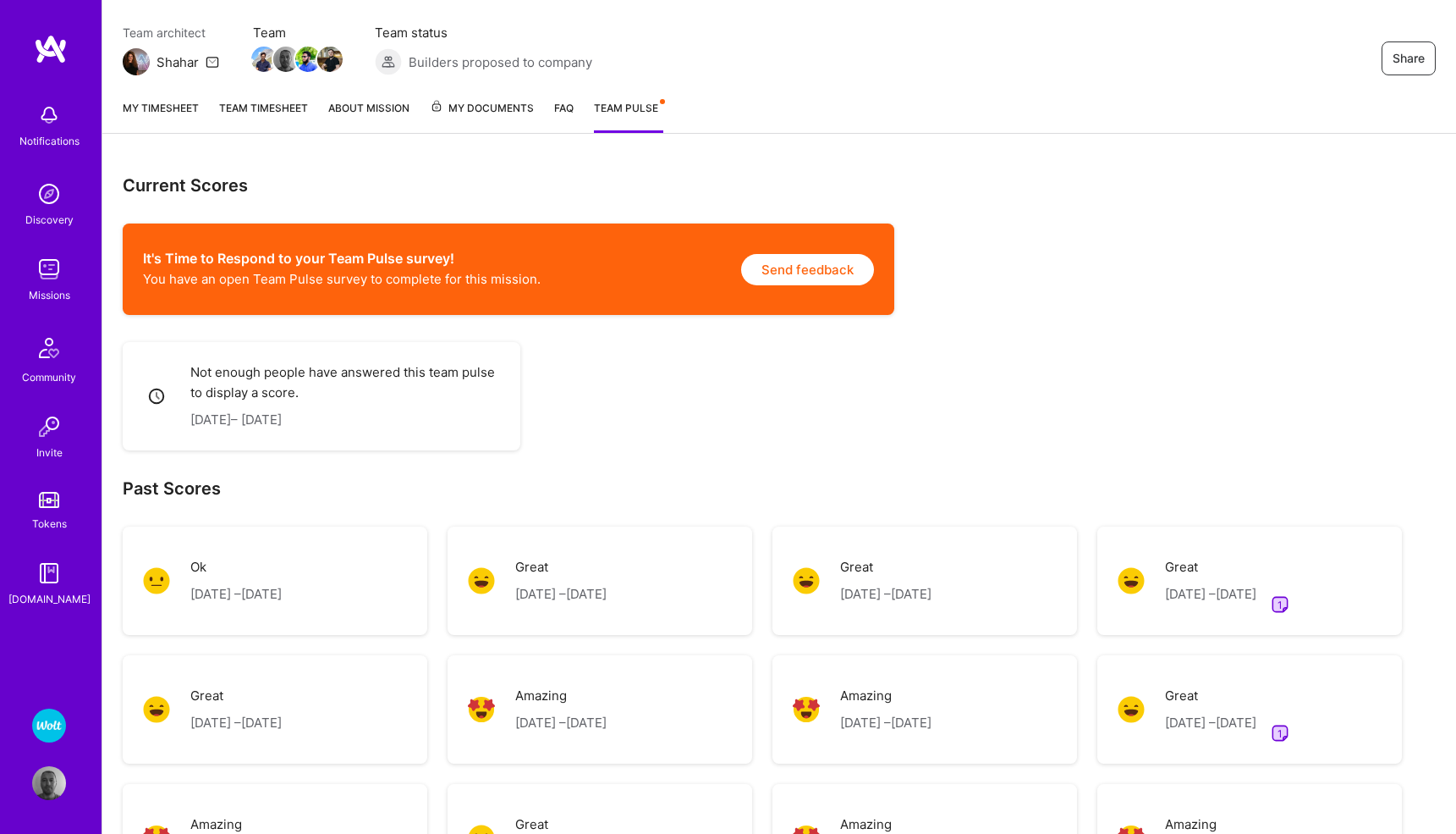
scroll to position [161, 0]
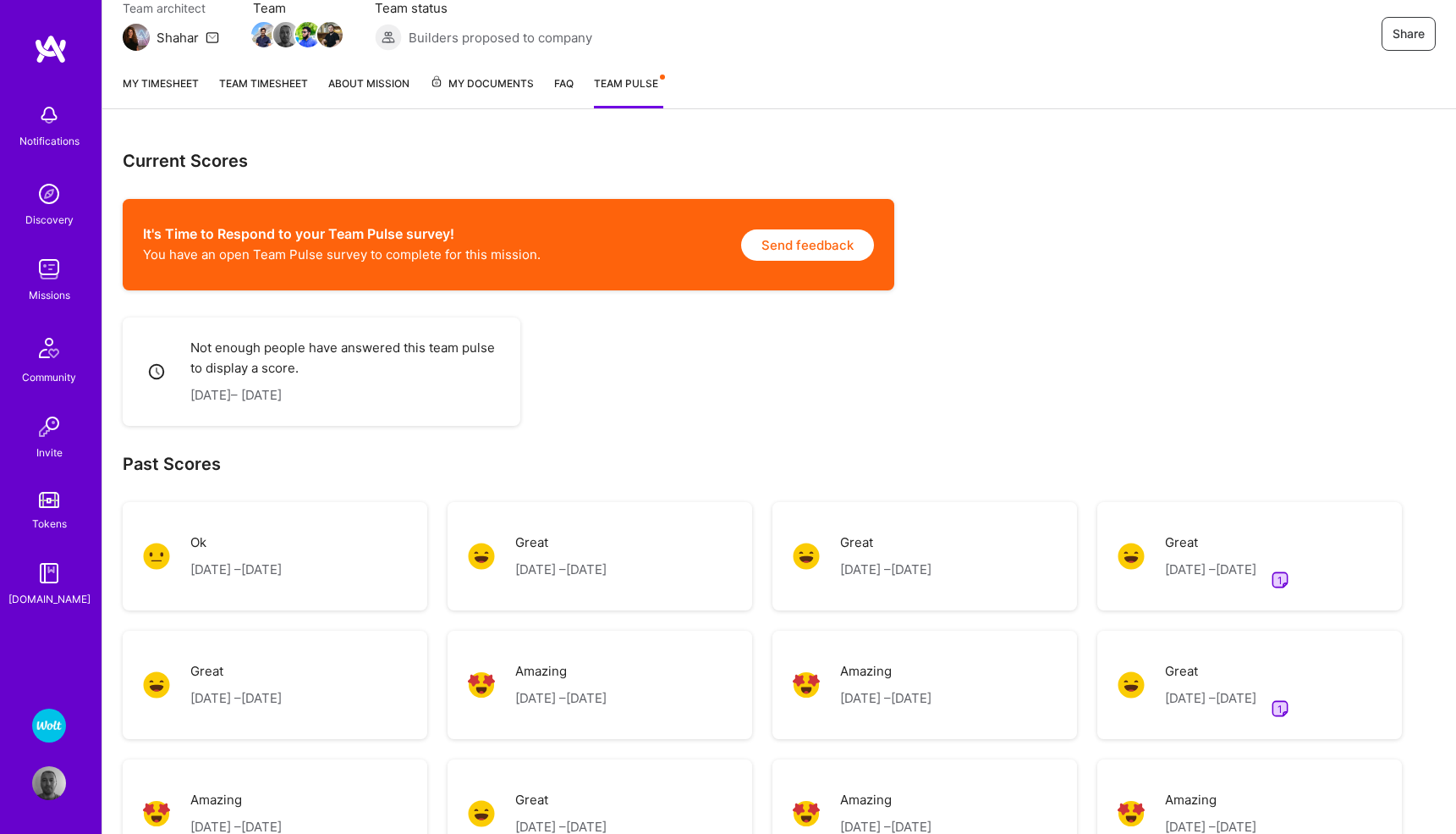
click at [772, 252] on button "Send feedback" at bounding box center [808, 245] width 133 height 31
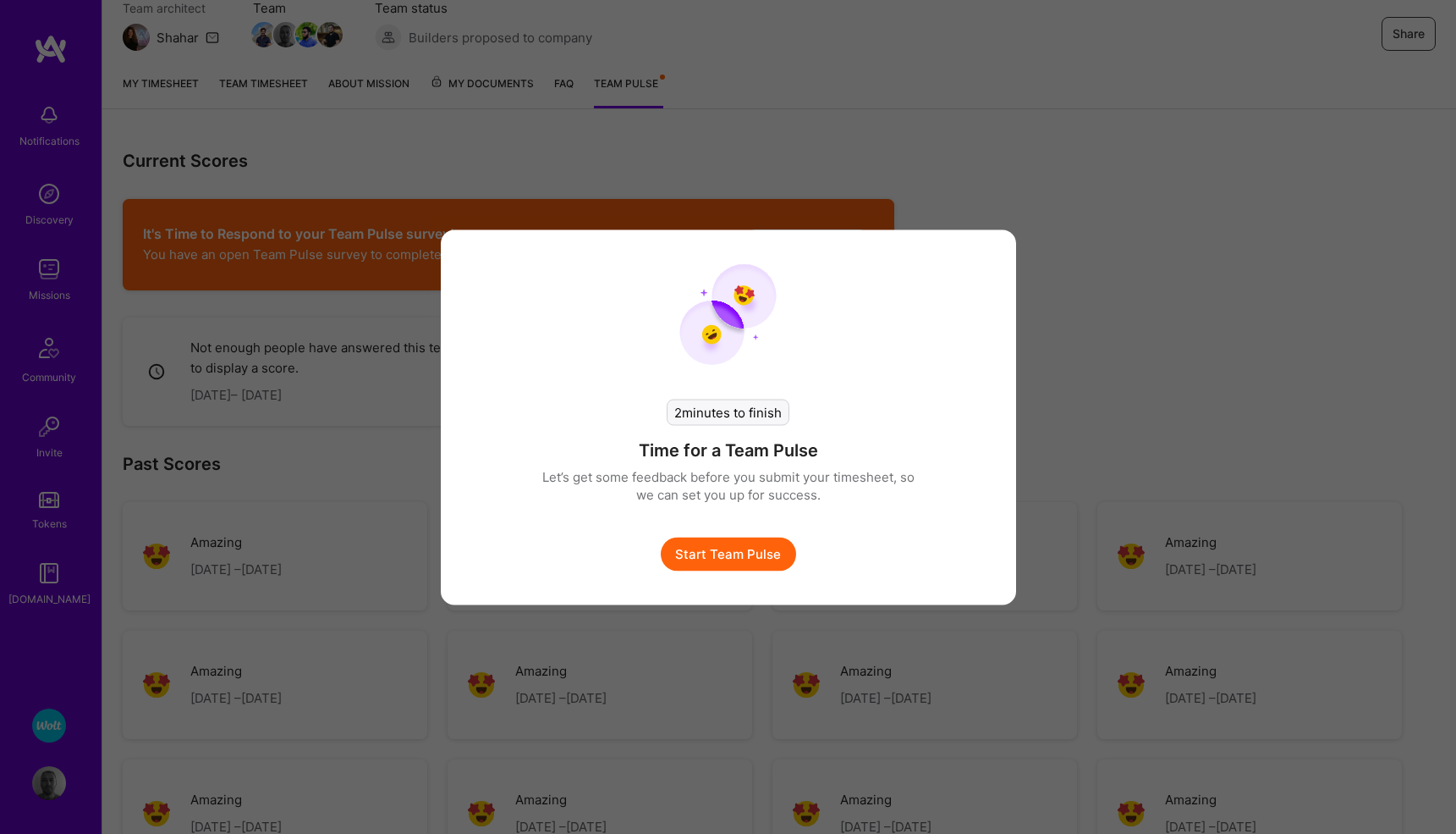
click at [709, 553] on button "Start Team Pulse" at bounding box center [728, 553] width 135 height 34
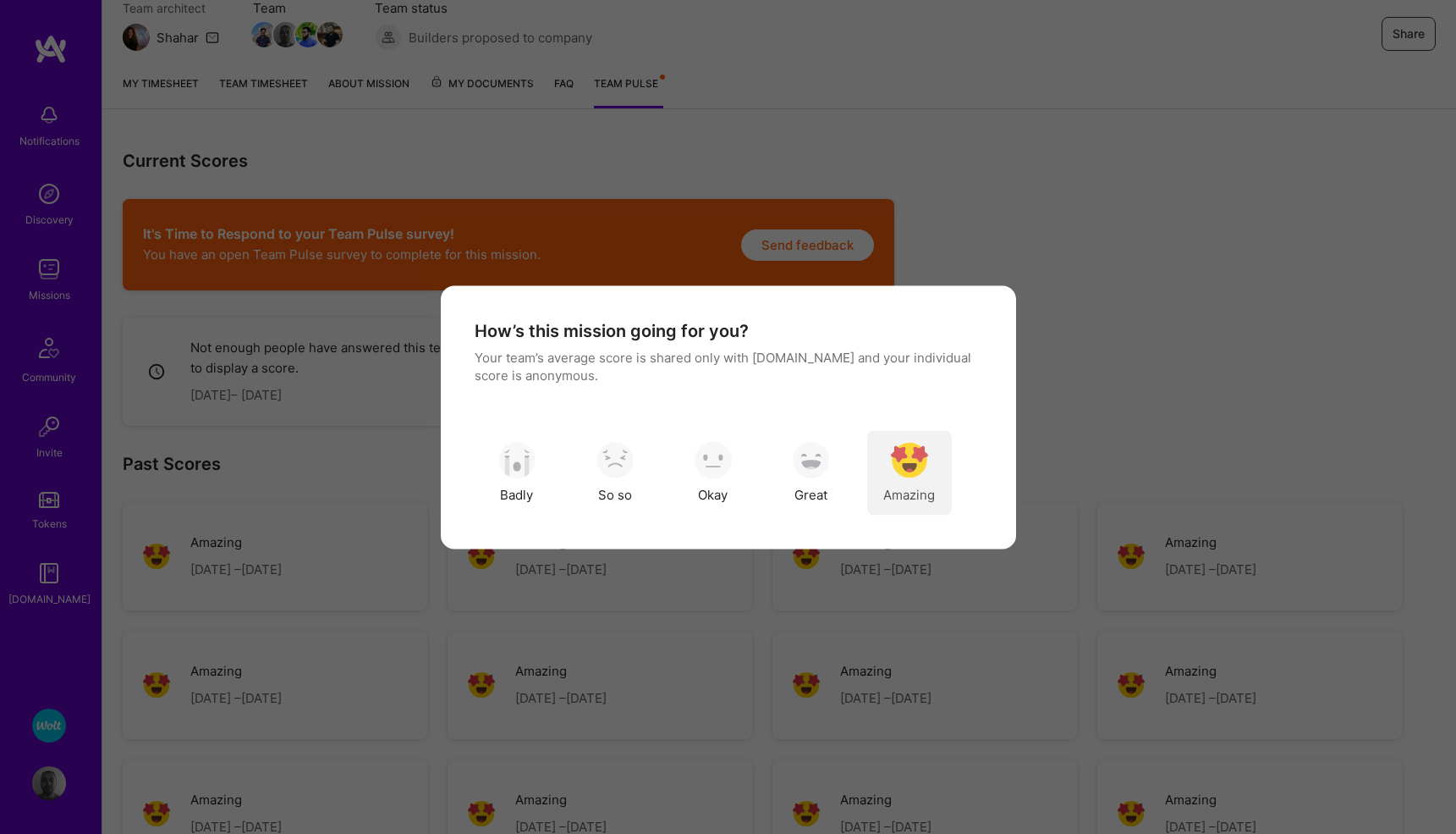
click at [891, 469] on img "modal" at bounding box center [910, 461] width 37 height 37
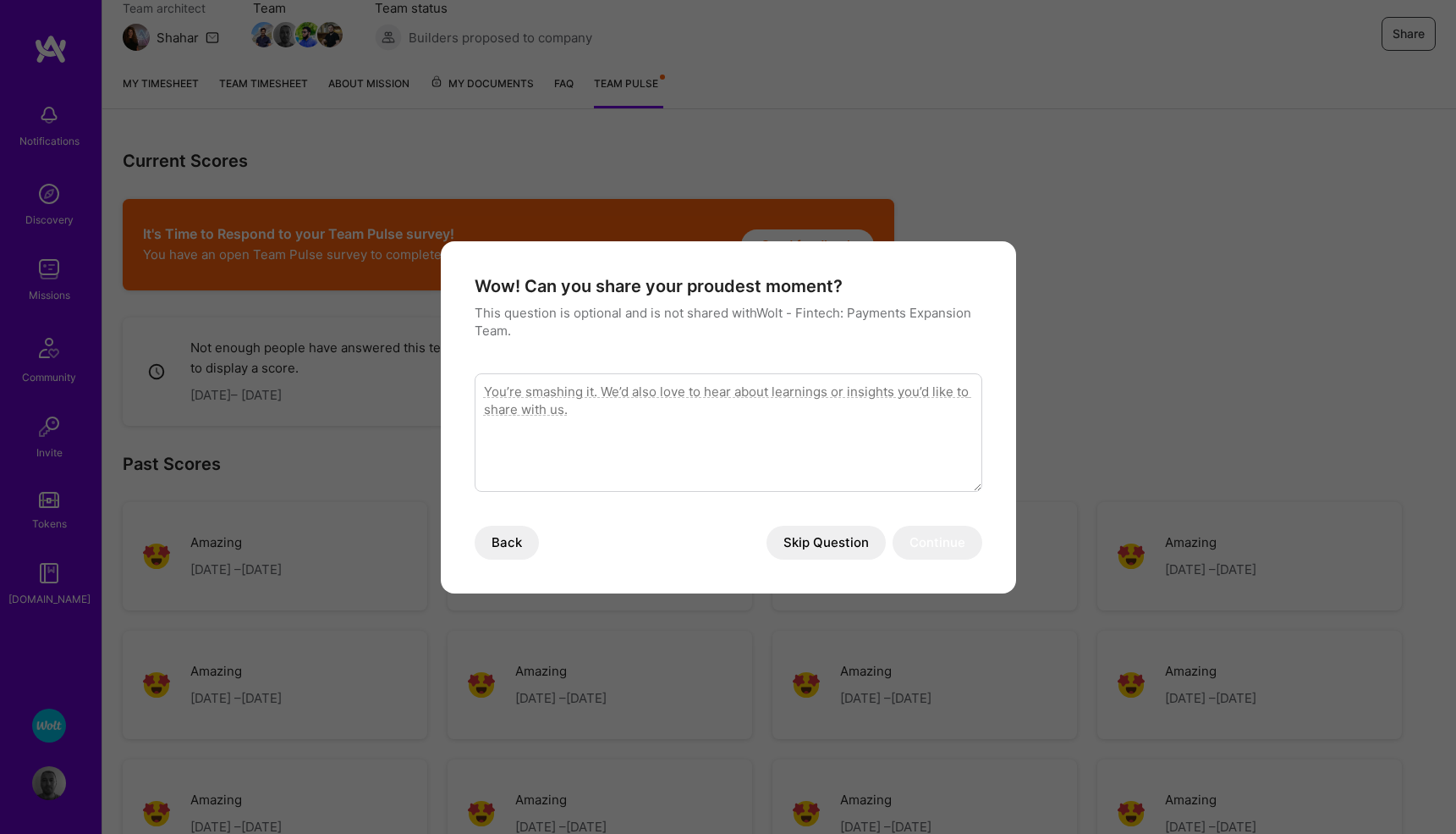
click at [826, 538] on button "Skip Question" at bounding box center [826, 542] width 120 height 34
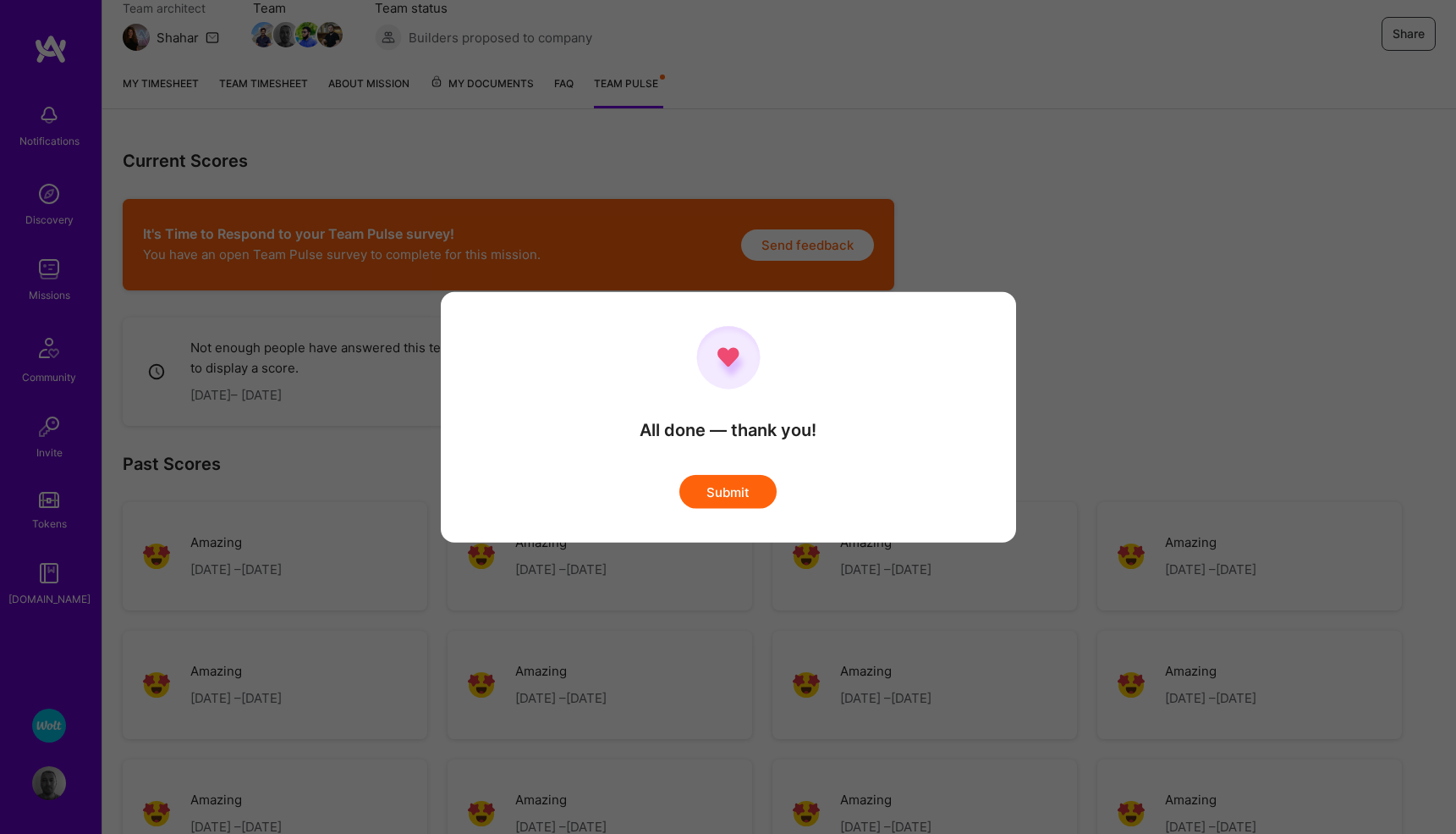
click at [747, 493] on button "Submit" at bounding box center [728, 491] width 97 height 34
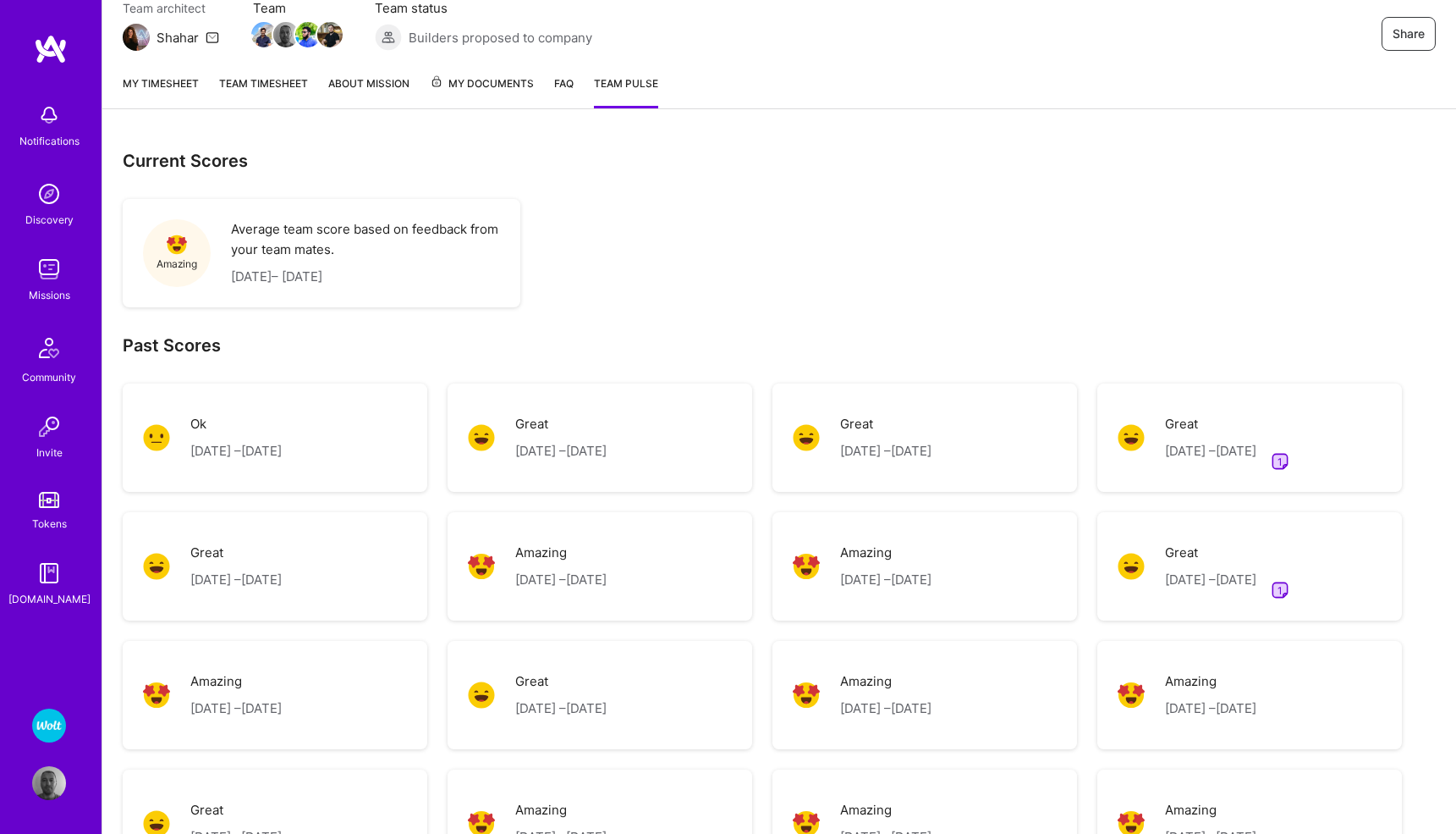
click at [162, 88] on link "My timesheet" at bounding box center [160, 91] width 76 height 34
